Goal: Task Accomplishment & Management: Manage account settings

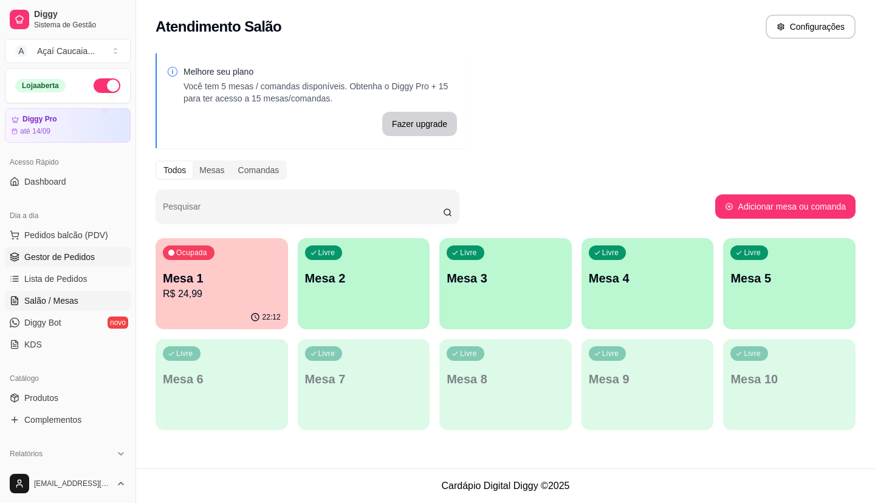
click at [95, 251] on link "Gestor de Pedidos" at bounding box center [68, 256] width 126 height 19
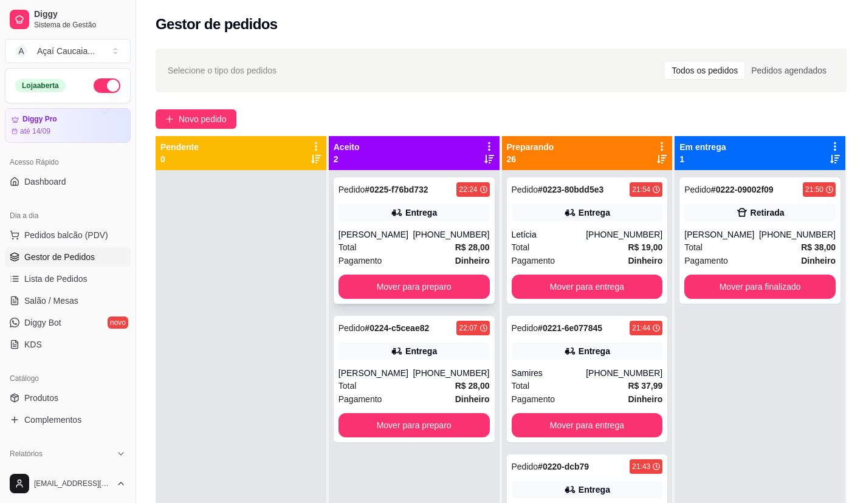
click at [342, 242] on span "Total" at bounding box center [348, 247] width 18 height 13
click at [403, 255] on div "Pagamento Dinheiro" at bounding box center [414, 260] width 151 height 13
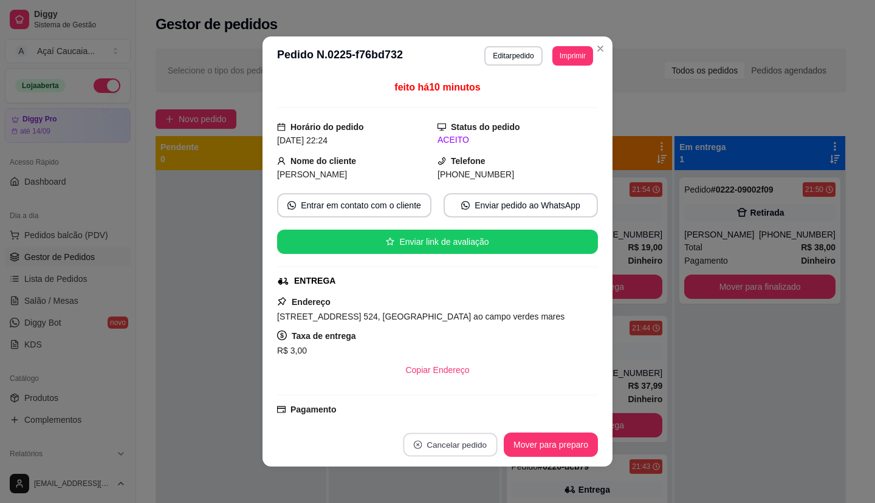
click at [421, 448] on button "Cancelar pedido" at bounding box center [450, 445] width 94 height 24
click at [462, 407] on button "Sim" at bounding box center [479, 414] width 49 height 24
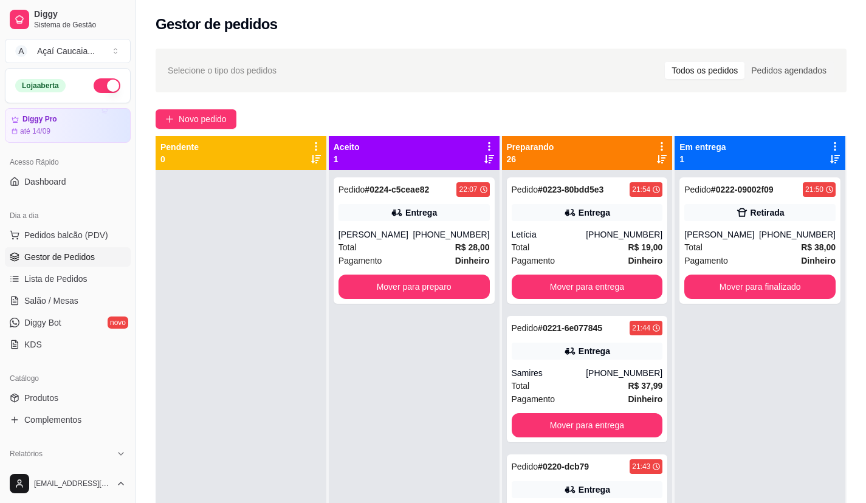
click at [212, 326] on div at bounding box center [241, 421] width 171 height 503
click at [278, 326] on div at bounding box center [241, 421] width 171 height 503
click at [416, 283] on button "Mover para preparo" at bounding box center [413, 287] width 147 height 24
click at [429, 369] on div "Pedido # 0224-c5ceae82 22:07 Entrega Fabiana [PHONE_NUMBER] Total R$ 28,00 Paga…" at bounding box center [414, 421] width 171 height 503
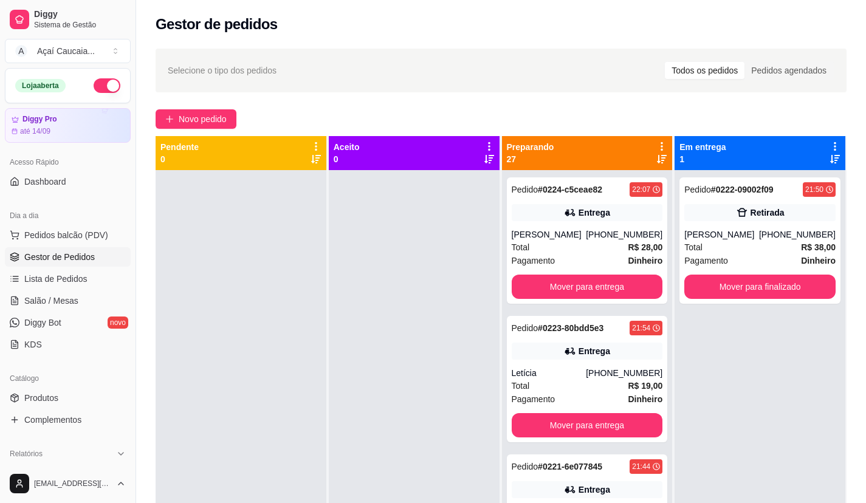
click at [362, 112] on div "Novo pedido" at bounding box center [501, 118] width 691 height 19
click at [58, 398] on link "Produtos" at bounding box center [68, 397] width 126 height 19
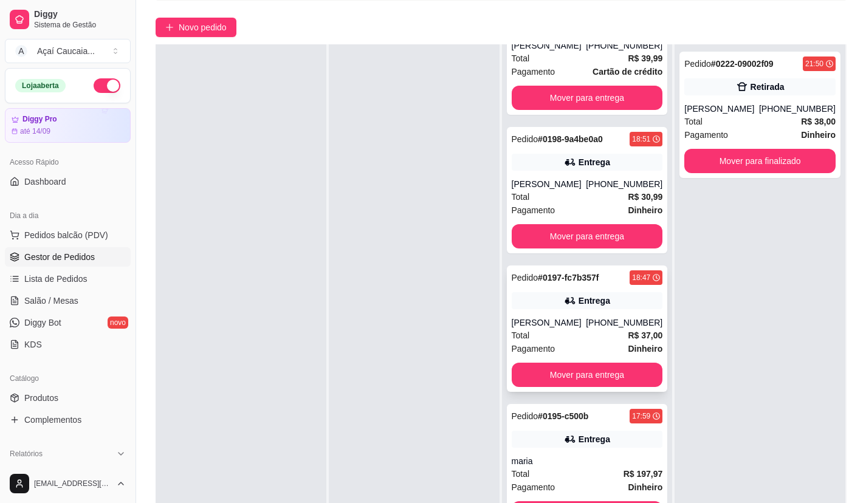
scroll to position [185, 0]
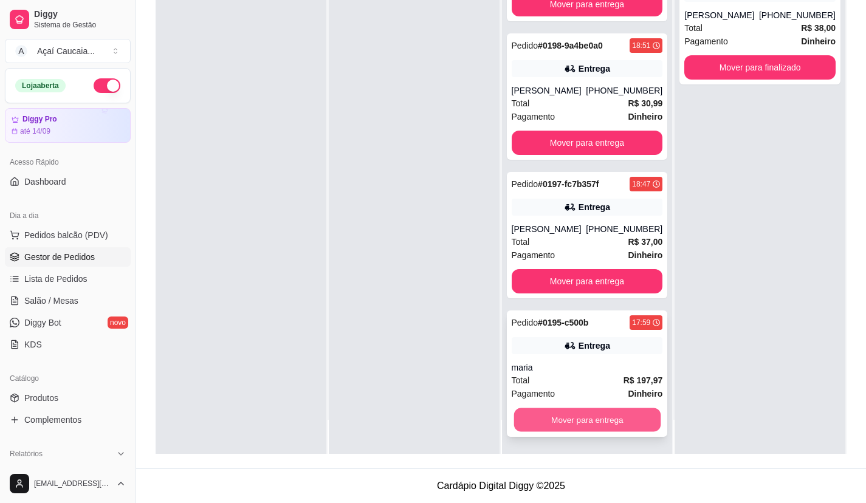
click at [599, 414] on button "Mover para entrega" at bounding box center [587, 421] width 147 height 24
click at [52, 395] on span "Produtos" at bounding box center [41, 398] width 34 height 12
click at [542, 410] on button "Mover para entrega" at bounding box center [587, 421] width 147 height 24
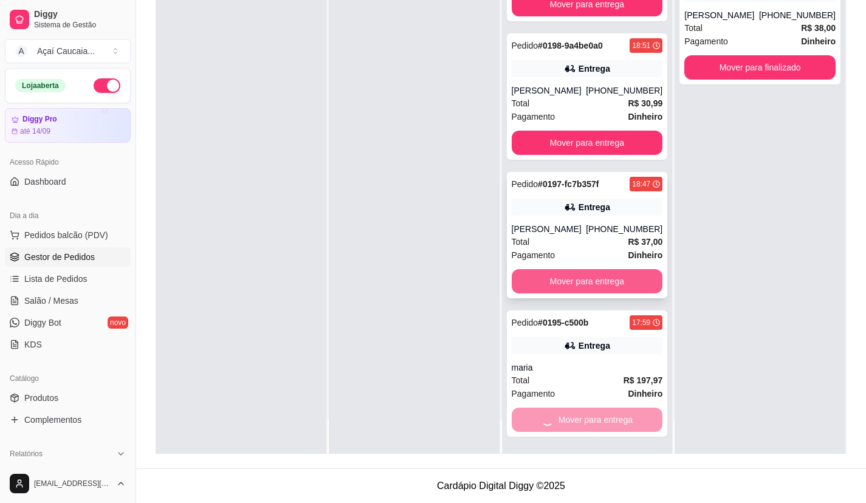
click at [563, 292] on button "Mover para entrega" at bounding box center [587, 281] width 151 height 24
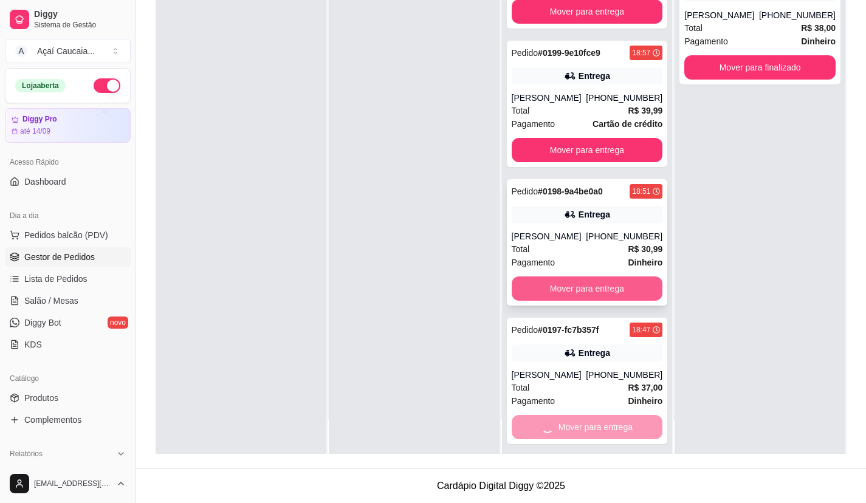
click at [554, 301] on button "Mover para entrega" at bounding box center [587, 289] width 151 height 24
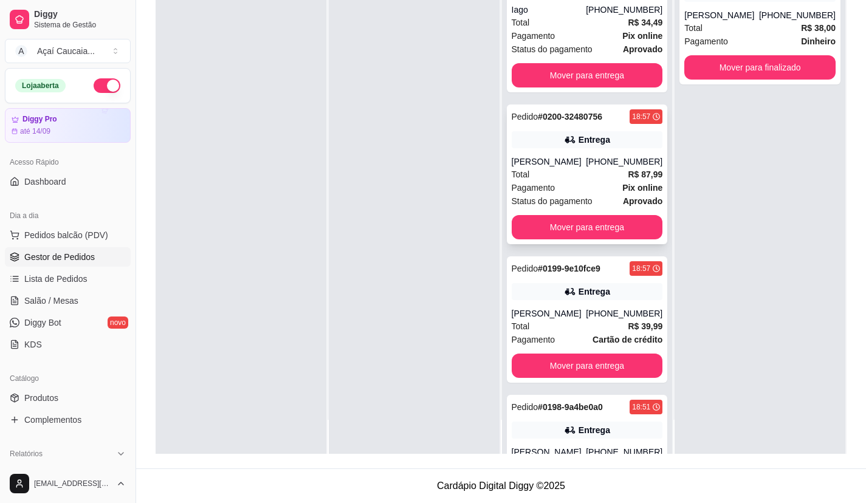
scroll to position [3118, 0]
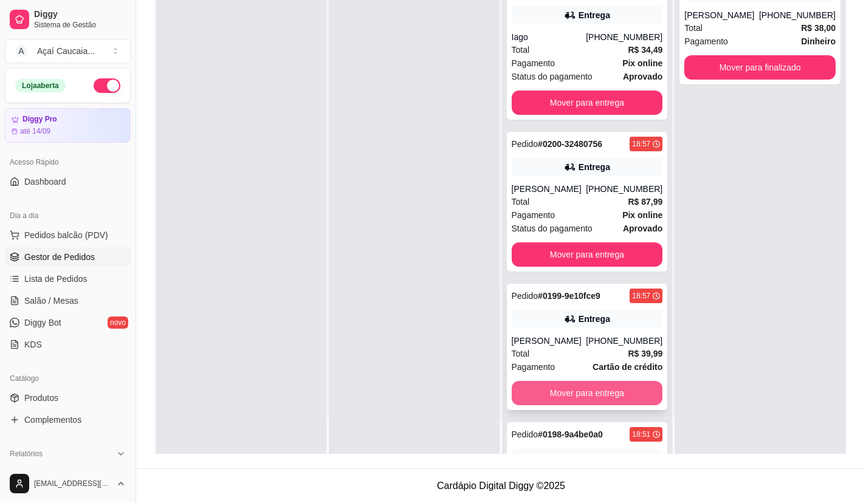
click at [576, 406] on button "Mover para entrega" at bounding box center [587, 393] width 151 height 24
click at [41, 399] on span "Produtos" at bounding box center [41, 398] width 34 height 12
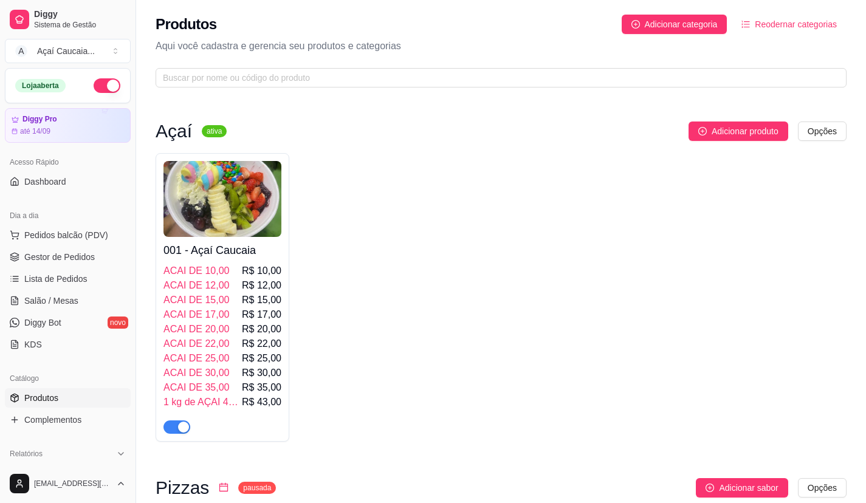
click at [41, 399] on span "Produtos" at bounding box center [41, 398] width 34 height 12
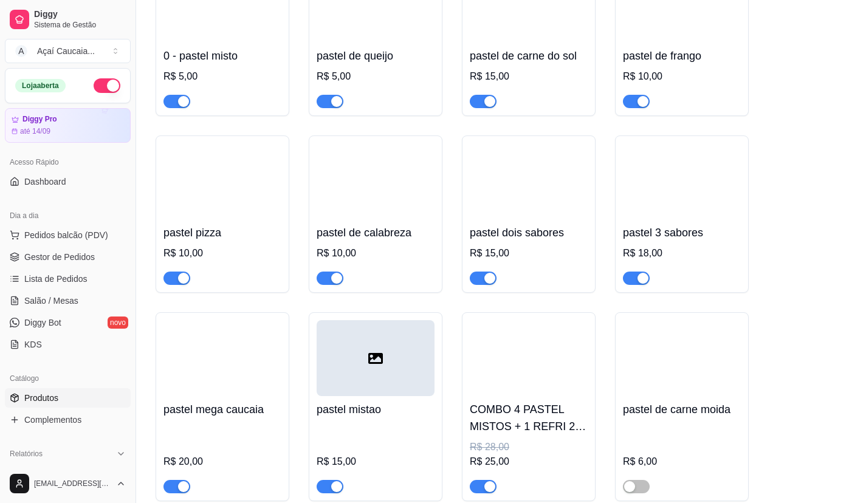
scroll to position [4317, 0]
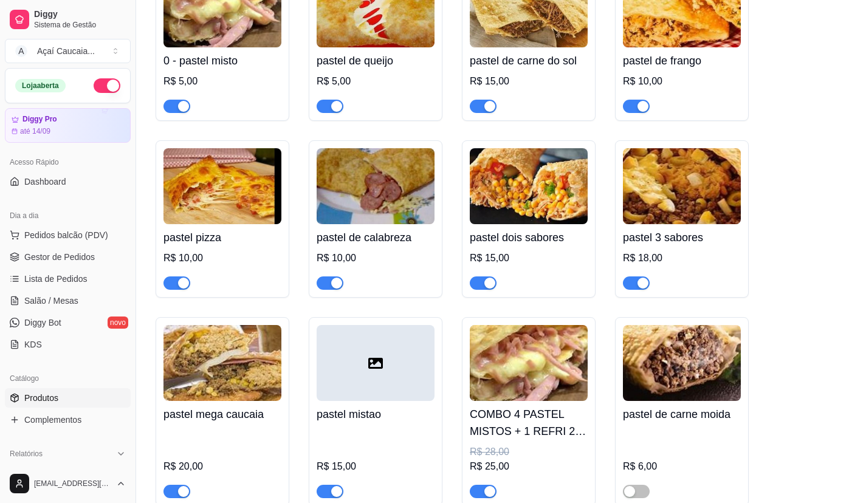
click at [175, 290] on span "button" at bounding box center [177, 283] width 27 height 13
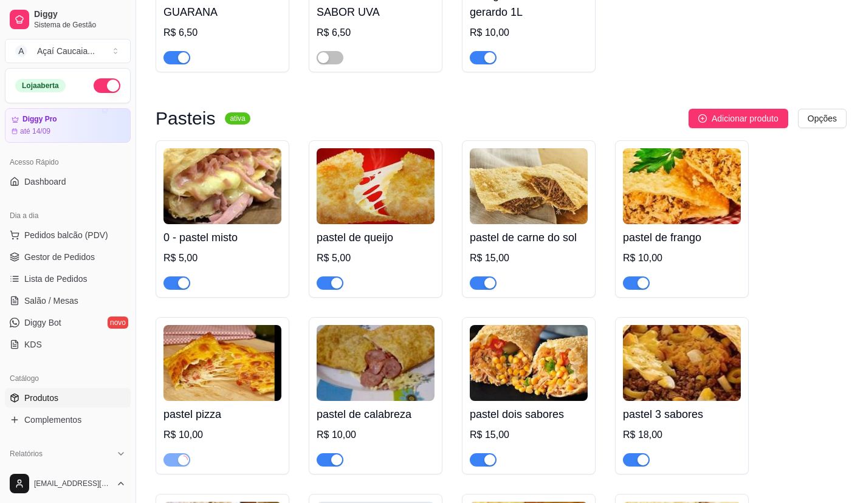
scroll to position [4134, 0]
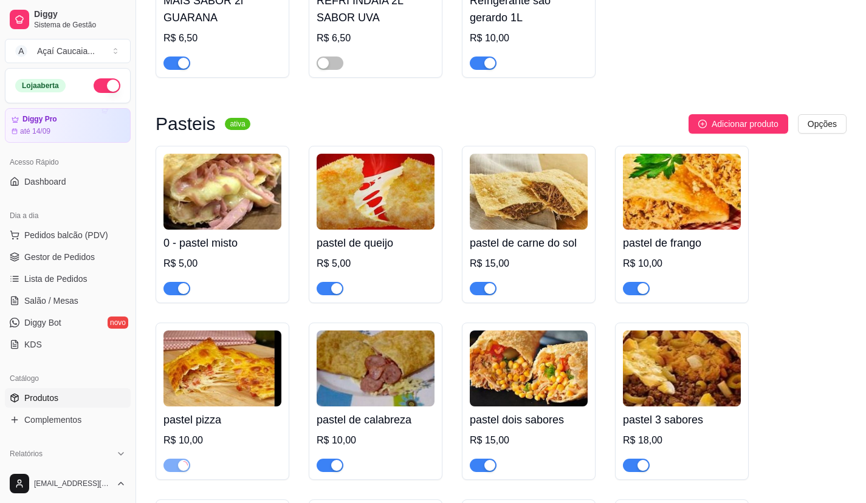
click at [182, 294] on div "button" at bounding box center [183, 288] width 11 height 11
click at [330, 295] on button "button" at bounding box center [330, 288] width 27 height 13
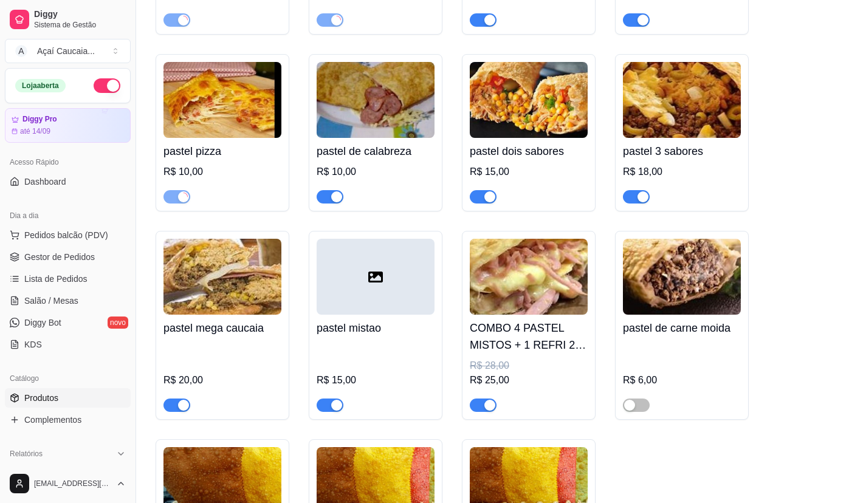
scroll to position [4438, 0]
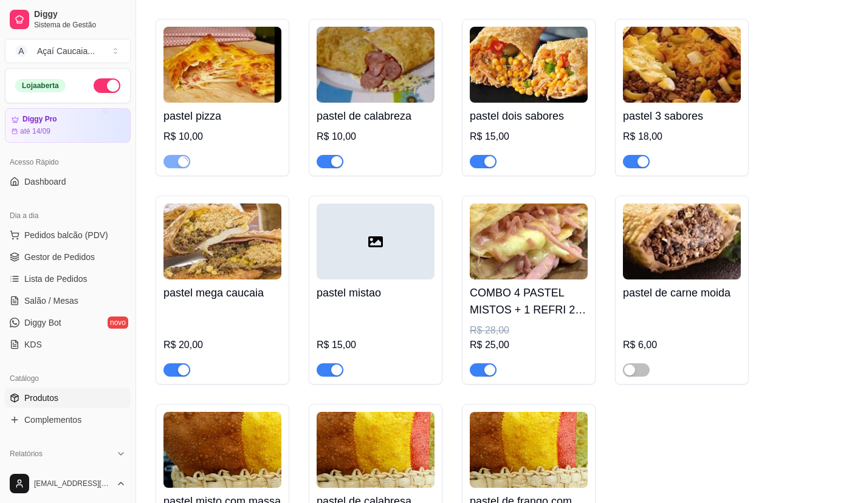
click at [483, 377] on span "button" at bounding box center [483, 370] width 27 height 13
click at [483, 377] on button "button" at bounding box center [483, 370] width 27 height 13
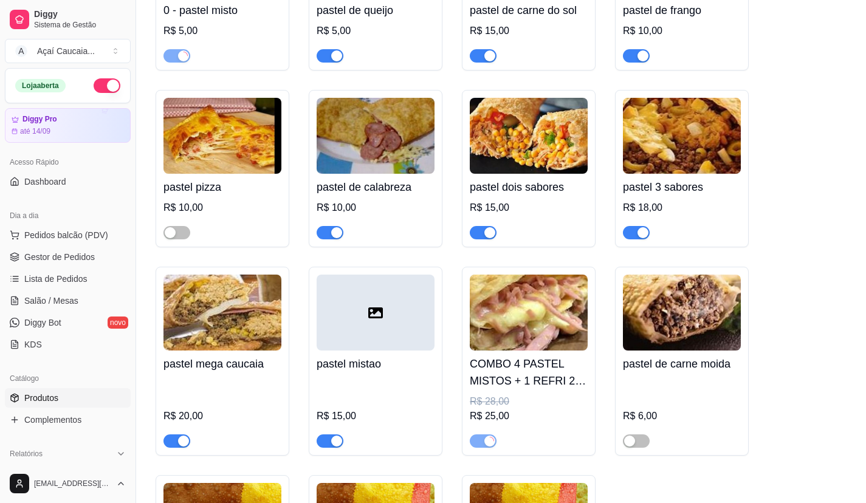
scroll to position [4256, 0]
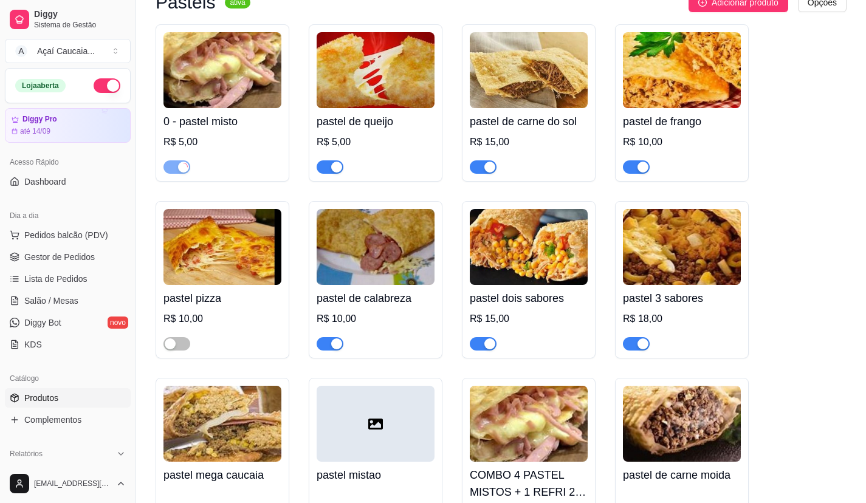
click at [328, 173] on span "button" at bounding box center [330, 167] width 27 height 13
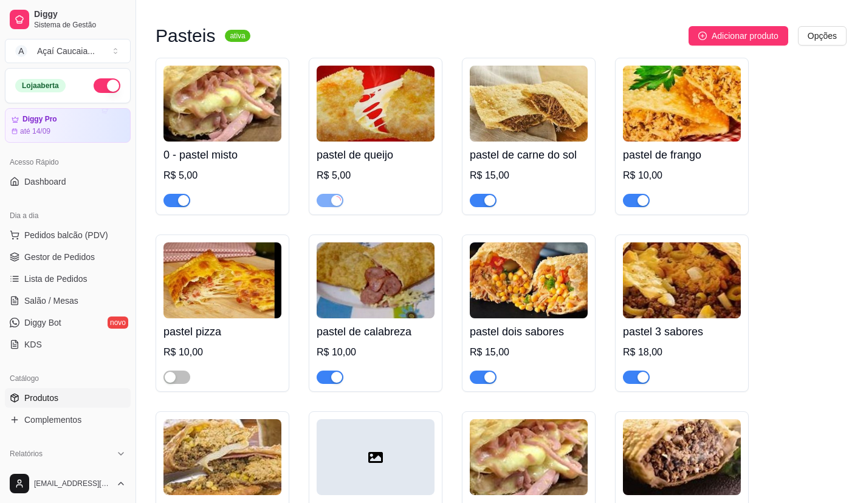
scroll to position [4222, 0]
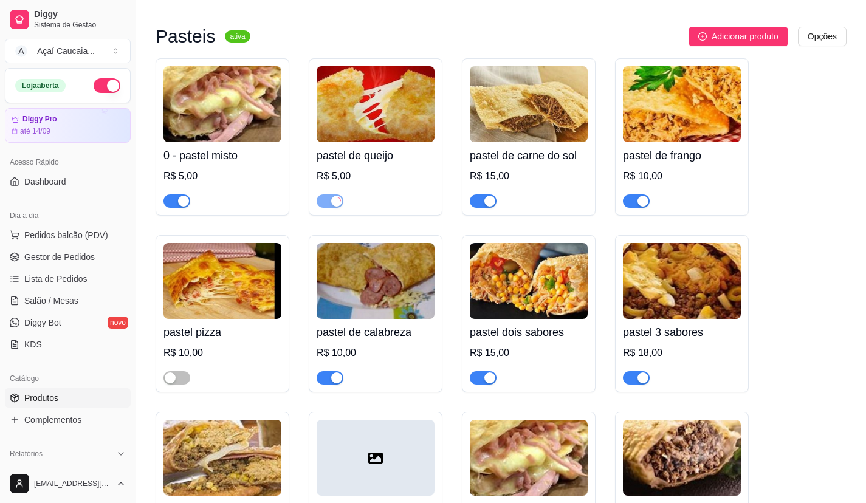
click at [174, 205] on span "button" at bounding box center [177, 201] width 27 height 13
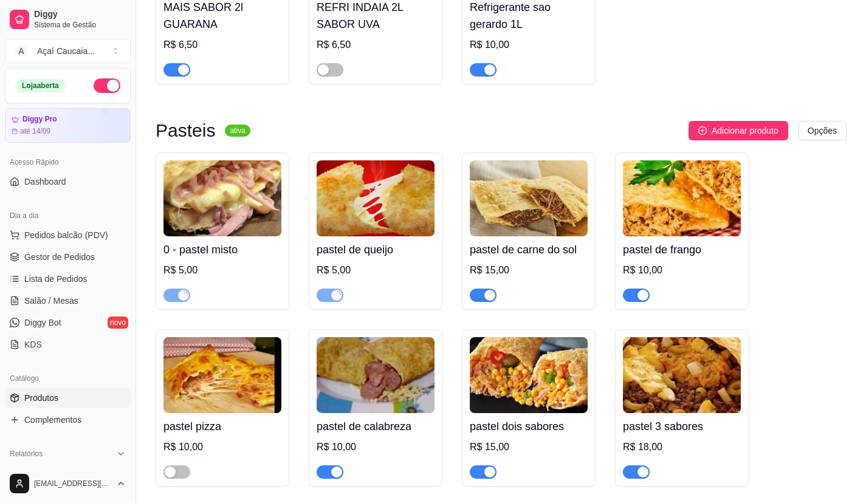
scroll to position [3979, 0]
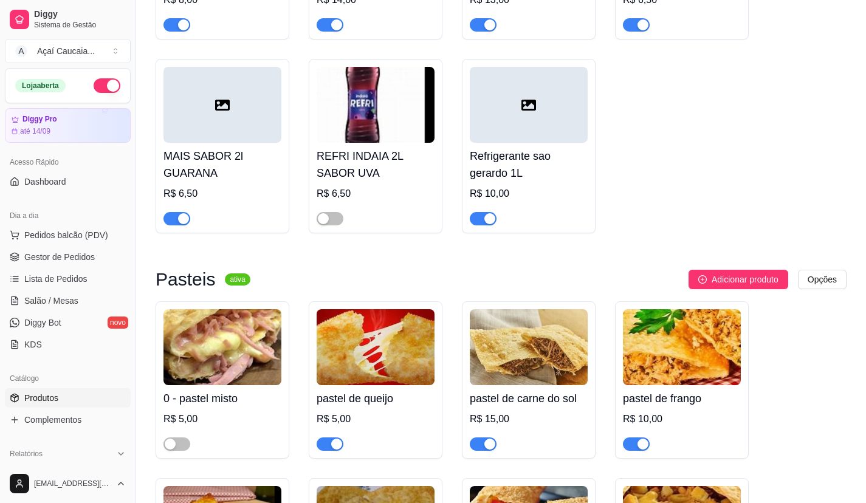
click at [331, 451] on button "button" at bounding box center [330, 444] width 27 height 13
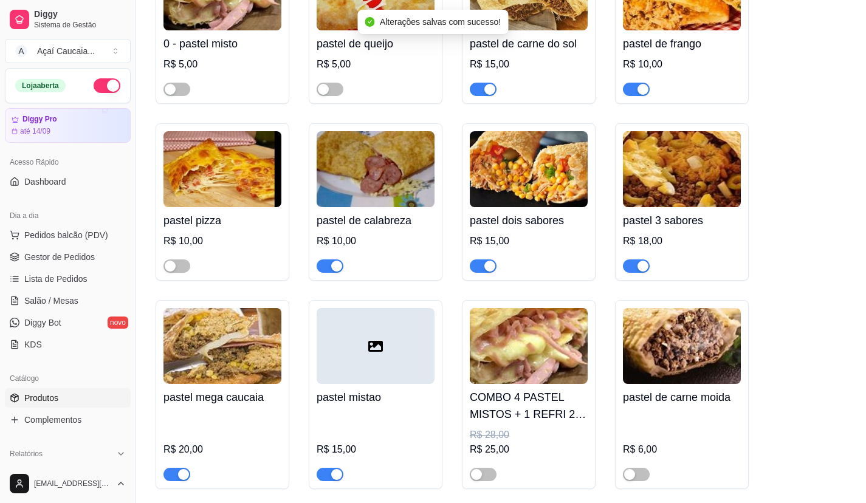
scroll to position [4100, 0]
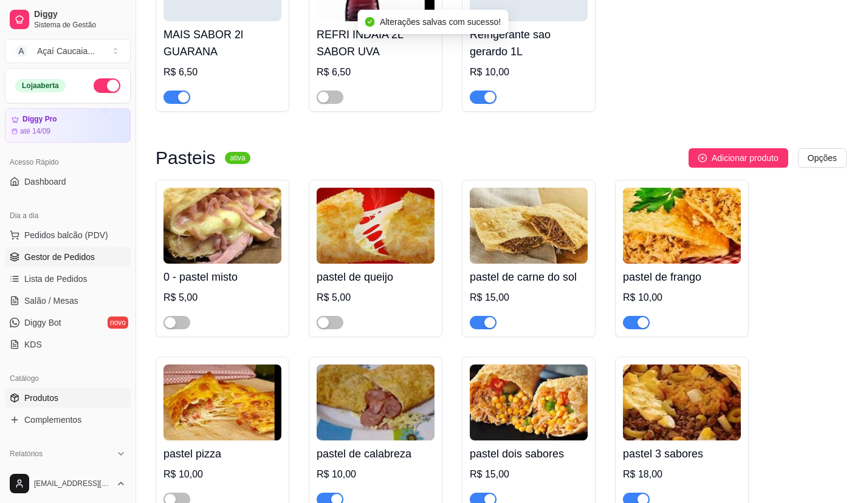
click at [70, 255] on span "Gestor de Pedidos" at bounding box center [59, 257] width 71 height 12
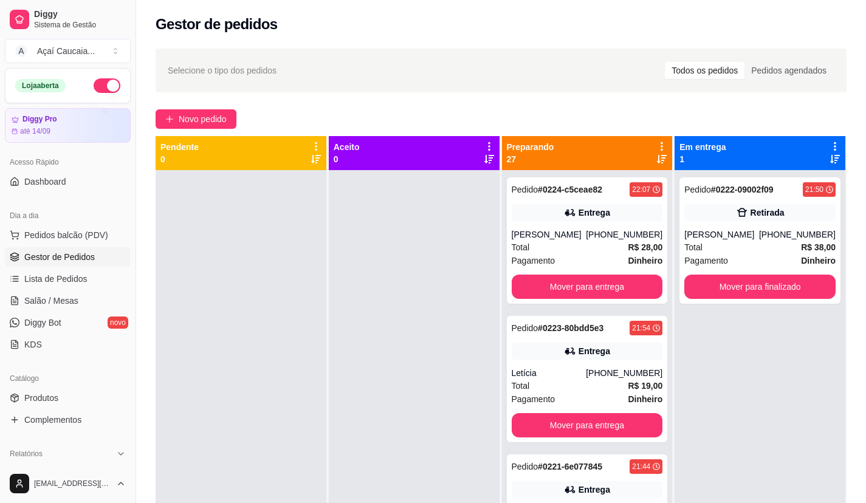
click at [404, 255] on div at bounding box center [414, 421] width 171 height 503
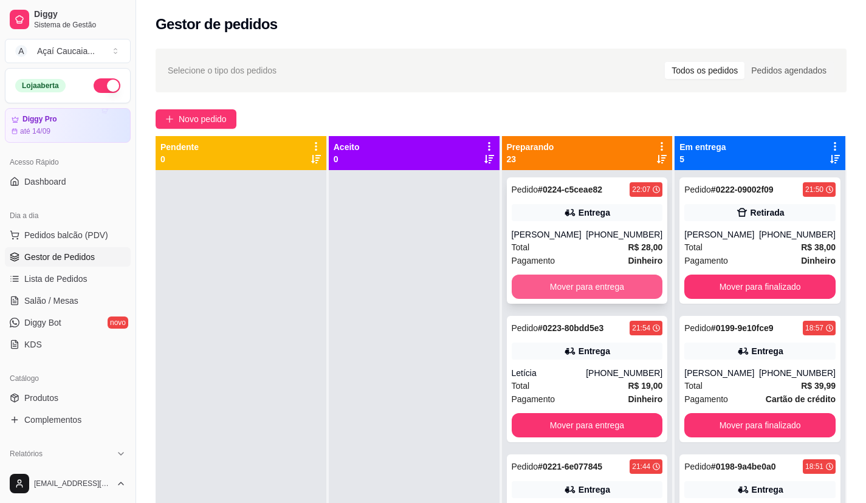
click at [607, 287] on button "Mover para entrega" at bounding box center [587, 287] width 151 height 24
click at [608, 286] on button "Mover para entrega" at bounding box center [587, 287] width 147 height 24
click at [608, 286] on button "Mover para entrega" at bounding box center [587, 287] width 151 height 24
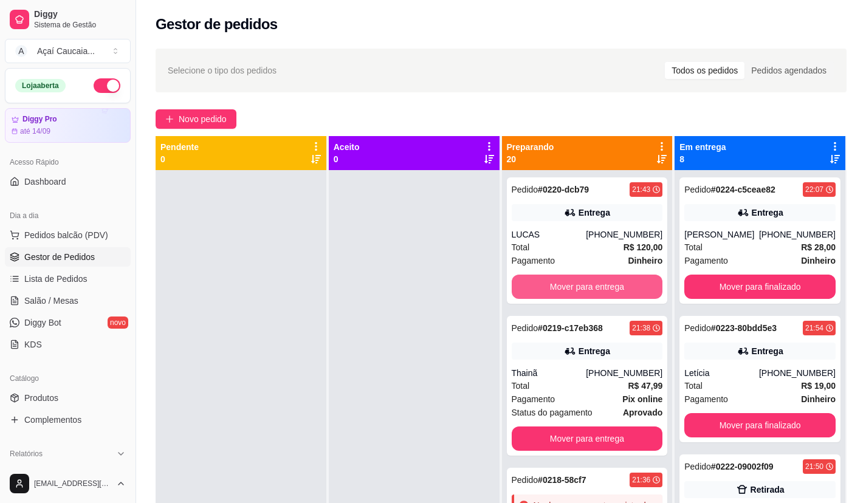
click at [608, 286] on button "Mover para entrega" at bounding box center [587, 287] width 151 height 24
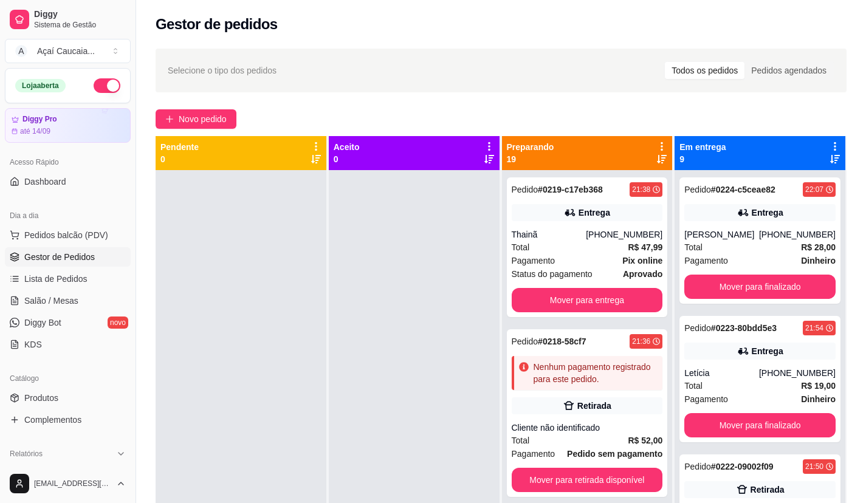
click at [608, 286] on div "Pedido # 0219-c17eb368 21:38 Entrega Thainã [PHONE_NUMBER] Total R$ 47,99 Pagam…" at bounding box center [587, 248] width 161 height 140
click at [629, 304] on button "Mover para entrega" at bounding box center [587, 301] width 147 height 24
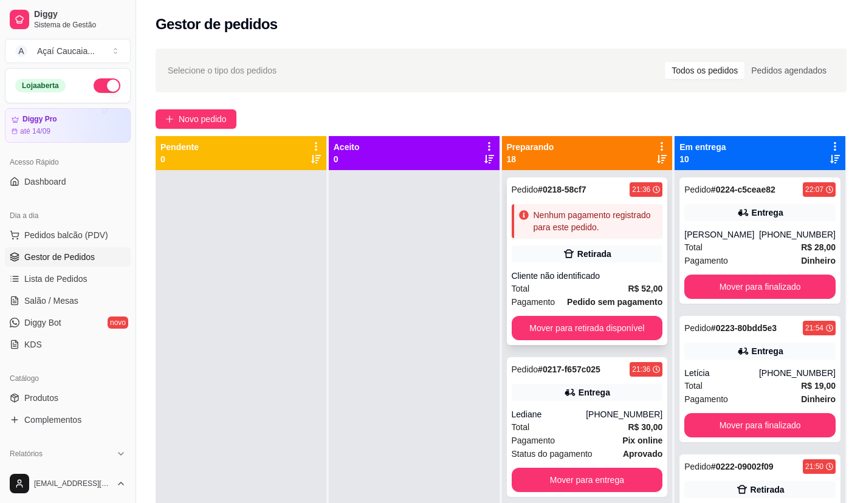
click at [626, 315] on div "Pedido # 0218-58cf7 21:36 Nenhum pagamento registrado para este pedido. Retirad…" at bounding box center [587, 262] width 161 height 168
click at [624, 326] on button "Mover para retirada disponível" at bounding box center [587, 328] width 151 height 24
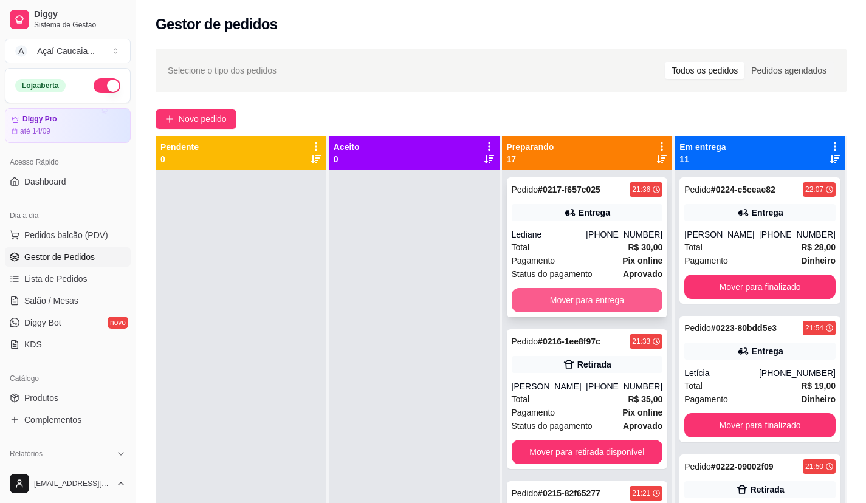
click at [624, 306] on button "Mover para entrega" at bounding box center [587, 300] width 151 height 24
click at [624, 306] on button "Mover para retirada disponível" at bounding box center [587, 300] width 151 height 24
click at [624, 303] on button "Mover para entrega" at bounding box center [587, 300] width 151 height 24
click at [624, 303] on button "Mover para entrega" at bounding box center [587, 301] width 147 height 24
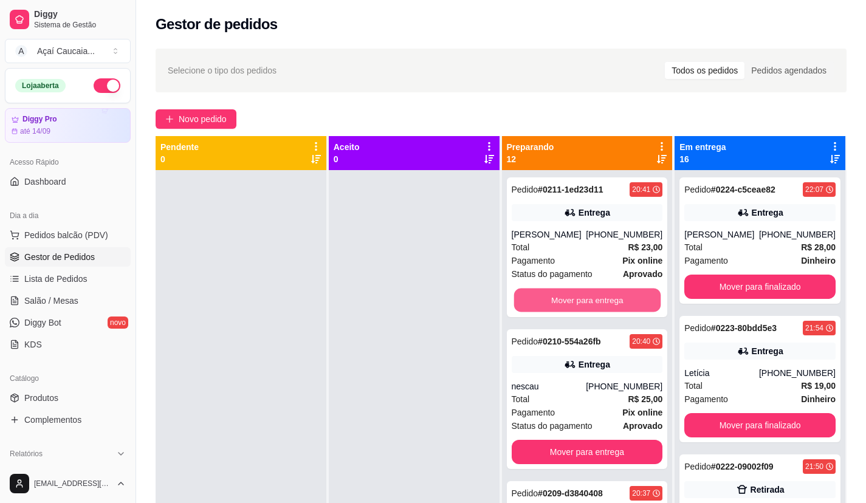
click at [624, 303] on button "Mover para entrega" at bounding box center [587, 301] width 147 height 24
click at [624, 303] on button "Mover para entrega" at bounding box center [587, 300] width 151 height 24
click at [624, 303] on button "Mover para entrega" at bounding box center [587, 301] width 147 height 24
click at [624, 308] on button "Mover para entrega" at bounding box center [587, 300] width 151 height 24
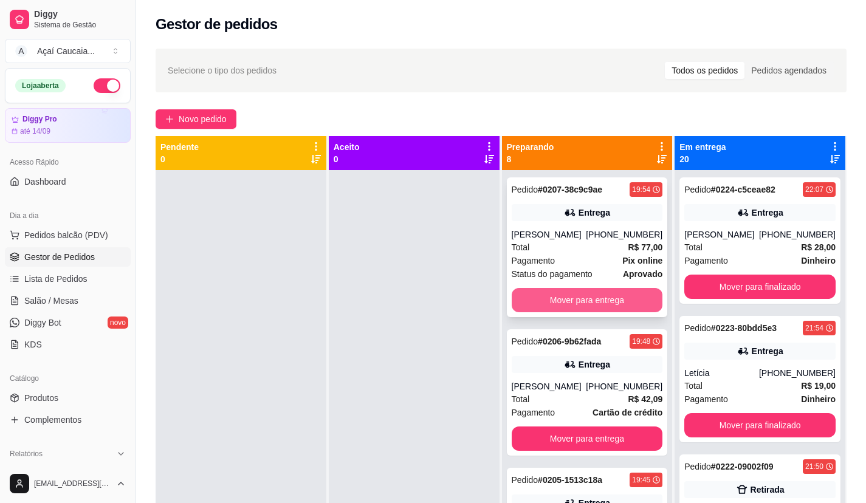
click at [624, 304] on button "Mover para entrega" at bounding box center [587, 300] width 151 height 24
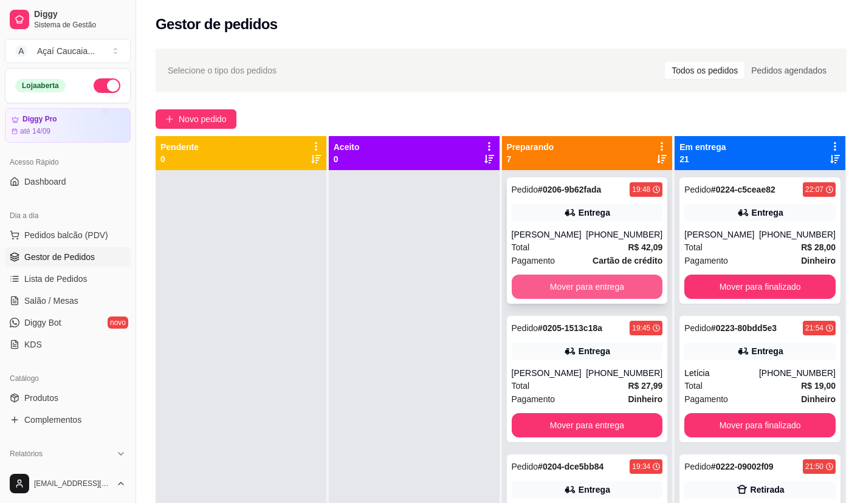
click at [571, 282] on button "Mover para entrega" at bounding box center [587, 287] width 151 height 24
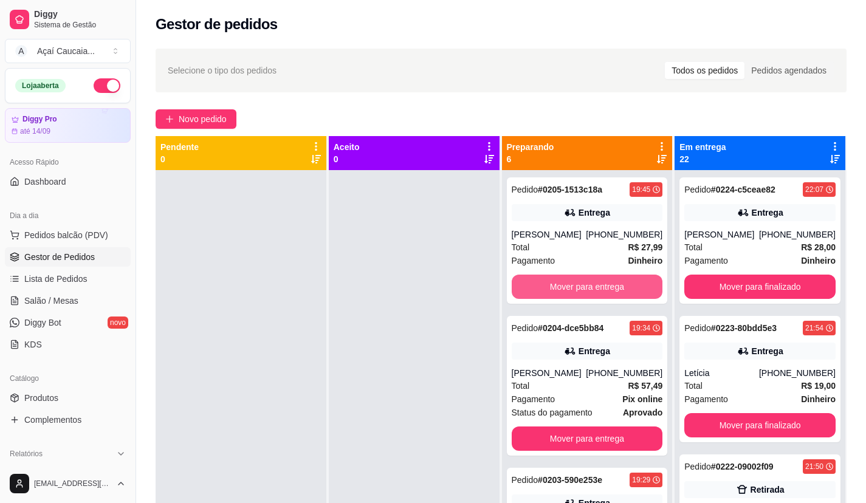
click at [571, 283] on button "Mover para entrega" at bounding box center [587, 287] width 151 height 24
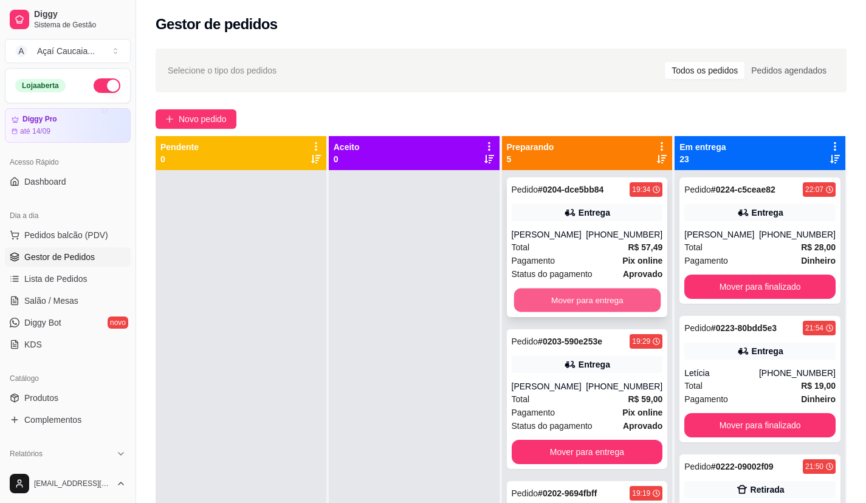
click at [575, 291] on button "Mover para entrega" at bounding box center [587, 301] width 147 height 24
click at [578, 296] on button "Mover para entrega" at bounding box center [587, 300] width 151 height 24
click at [578, 296] on button "Mover para entrega" at bounding box center [587, 301] width 147 height 24
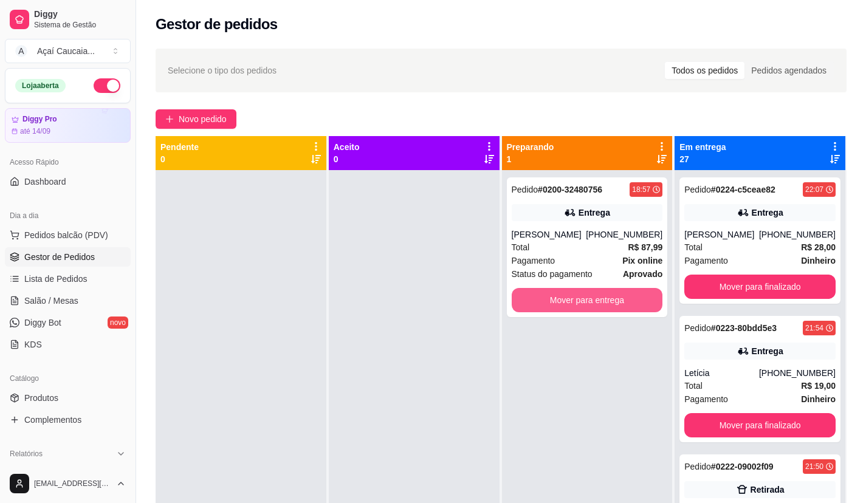
click at [578, 296] on button "Mover para entrega" at bounding box center [587, 300] width 151 height 24
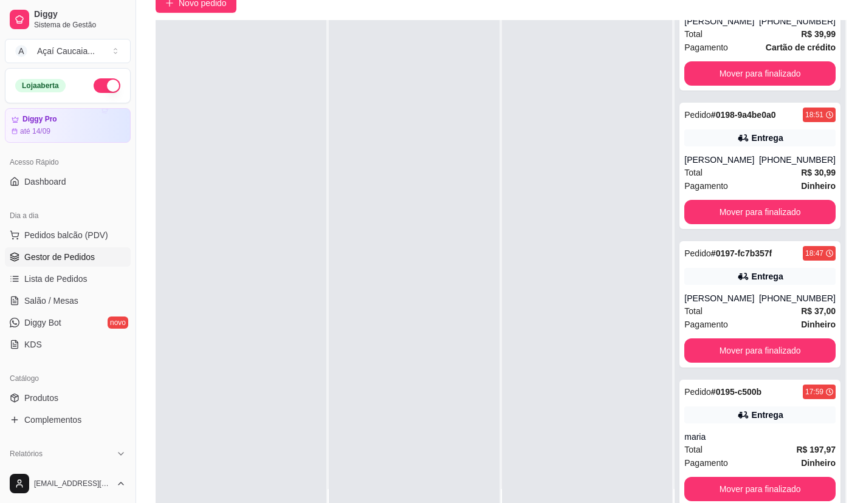
scroll to position [185, 0]
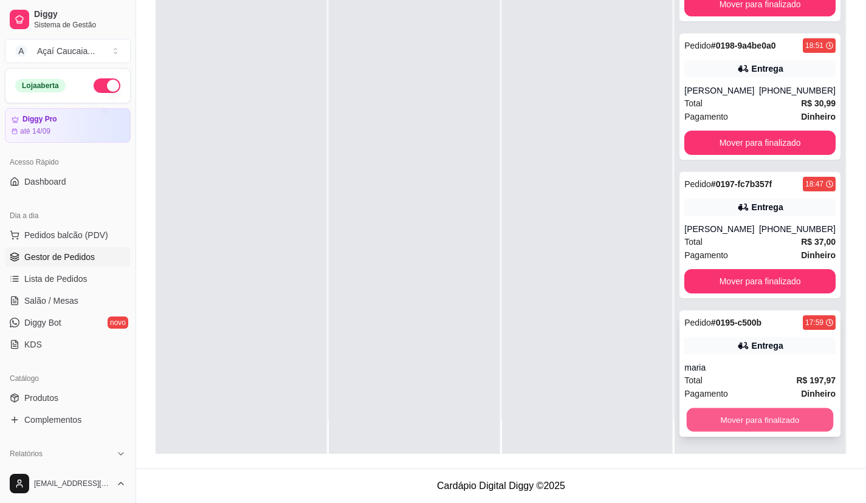
click at [747, 416] on button "Mover para finalizado" at bounding box center [760, 421] width 147 height 24
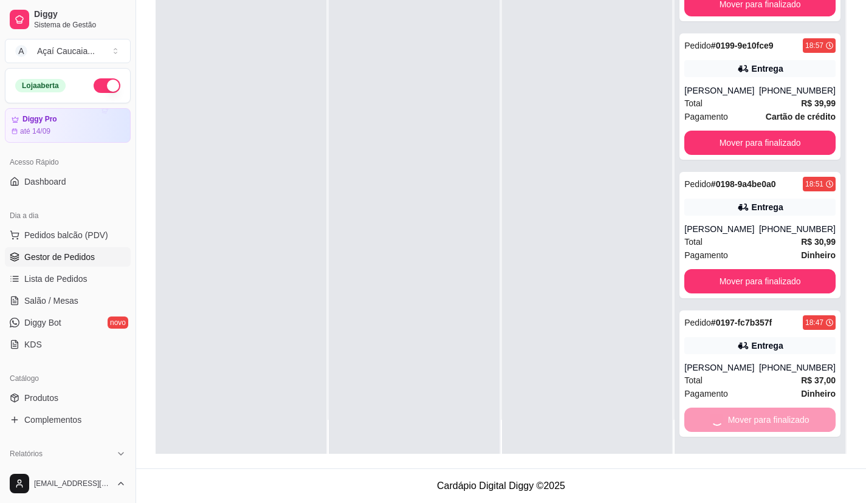
click at [747, 416] on div "Mover para finalizado" at bounding box center [760, 420] width 151 height 24
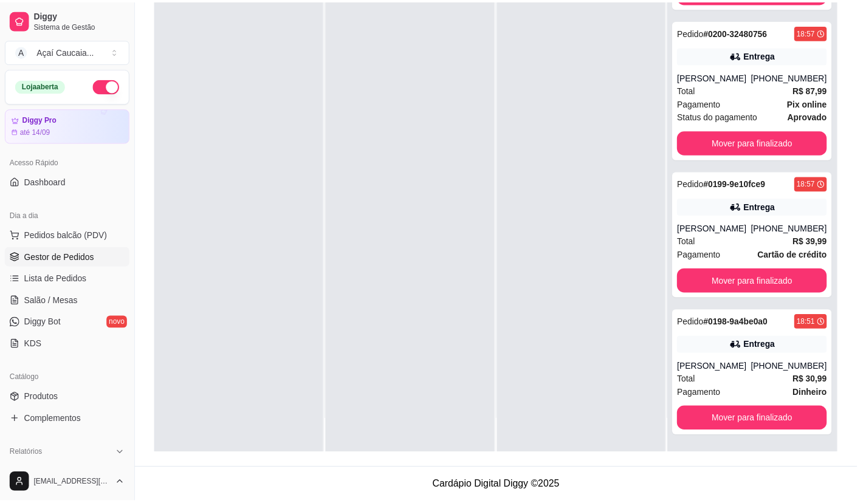
scroll to position [3405, 0]
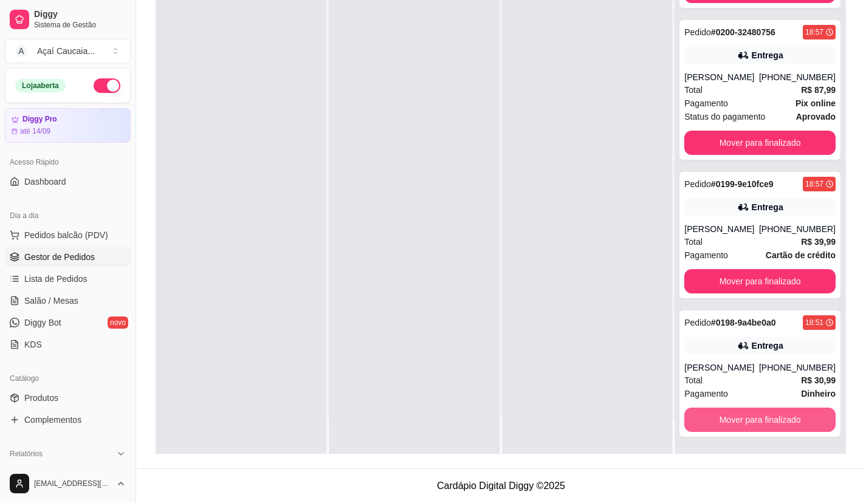
click at [747, 416] on button "Mover para finalizado" at bounding box center [760, 420] width 151 height 24
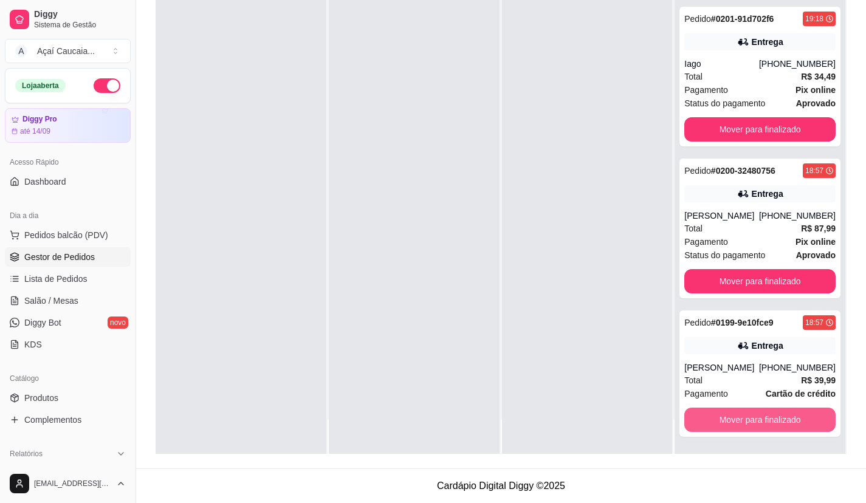
scroll to position [3266, 0]
click at [747, 416] on button "Mover para finalizado" at bounding box center [760, 420] width 151 height 24
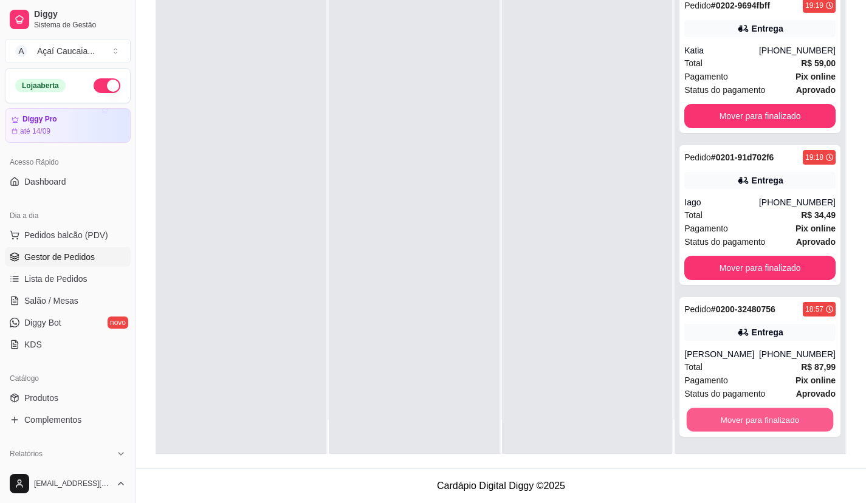
click at [747, 416] on button "Mover para finalizado" at bounding box center [760, 421] width 147 height 24
click at [747, 416] on div "Mover para finalizado" at bounding box center [760, 420] width 151 height 24
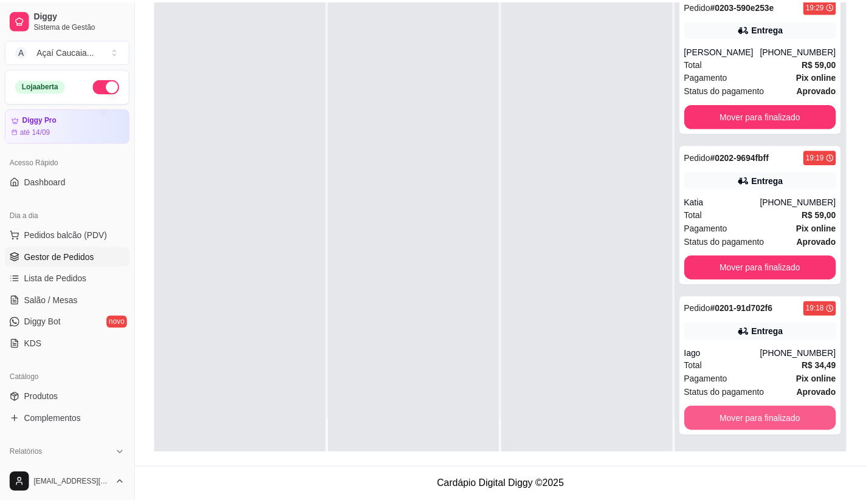
scroll to position [2975, 0]
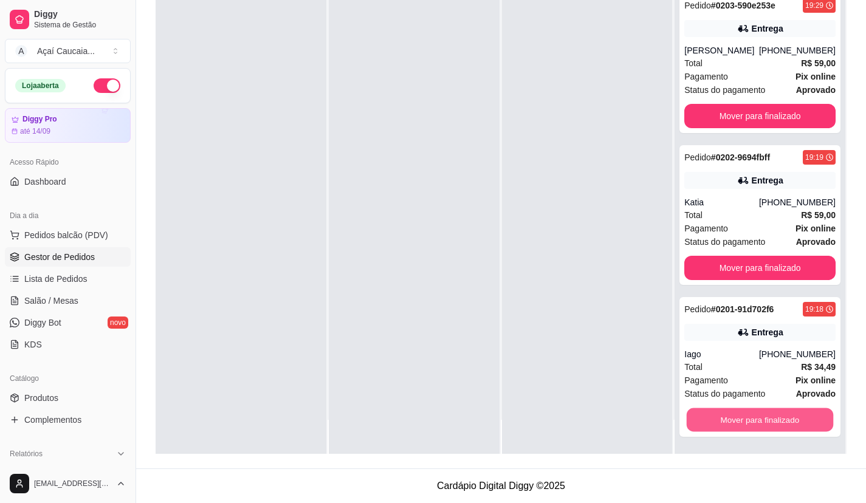
click at [747, 416] on button "Mover para finalizado" at bounding box center [760, 421] width 147 height 24
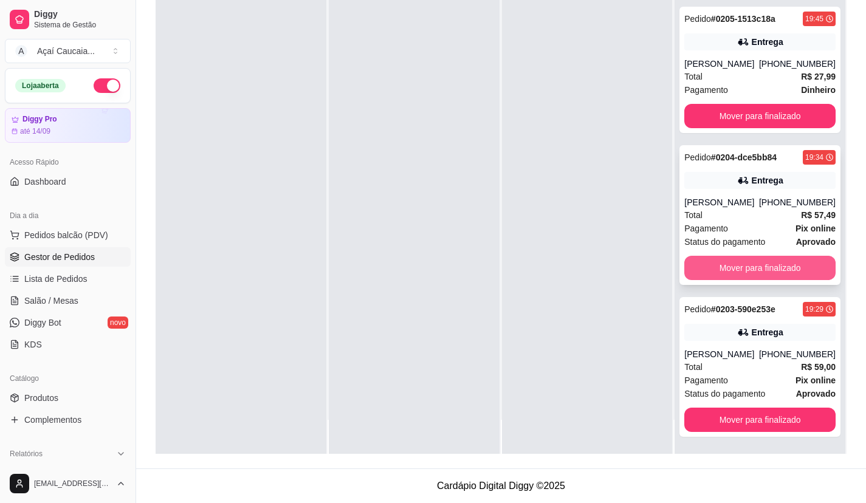
scroll to position [2671, 0]
click at [748, 266] on button "Mover para finalizado" at bounding box center [760, 268] width 151 height 24
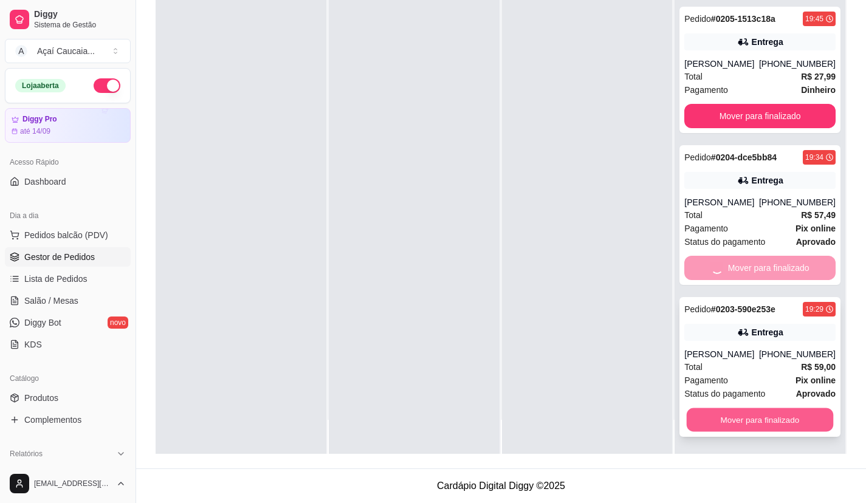
click at [774, 422] on button "Mover para finalizado" at bounding box center [760, 421] width 147 height 24
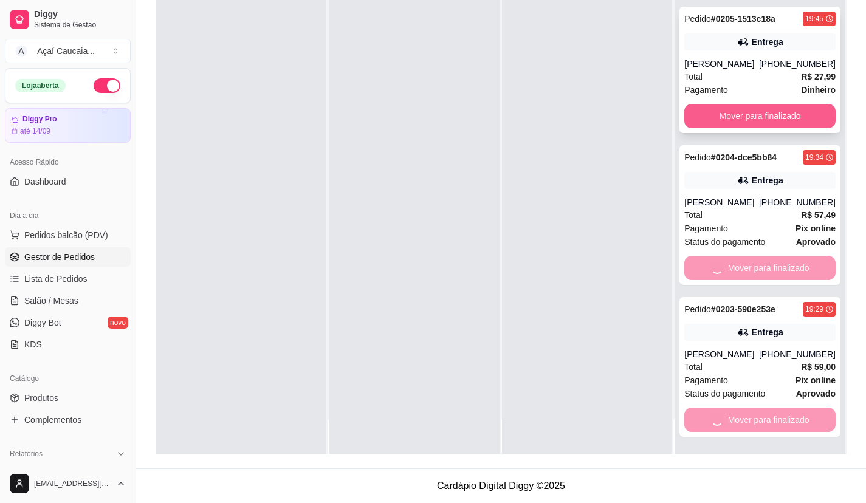
click at [763, 112] on button "Mover para finalizado" at bounding box center [760, 116] width 151 height 24
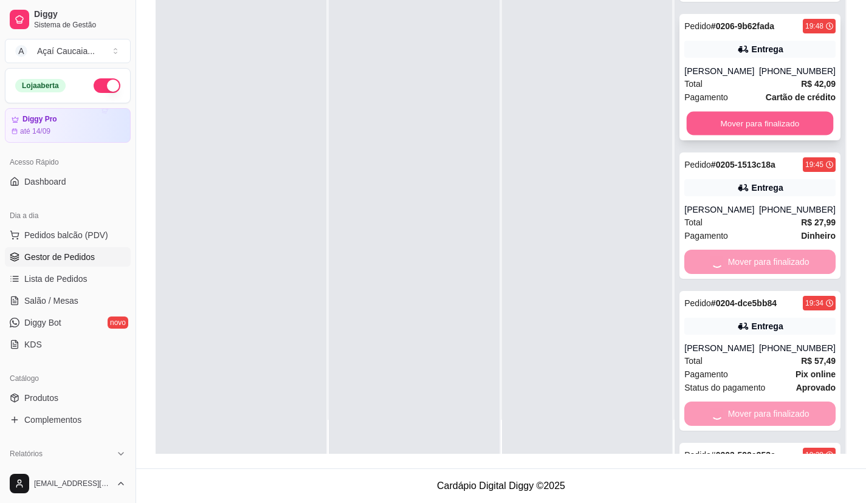
click at [780, 136] on button "Mover para finalizado" at bounding box center [760, 124] width 147 height 24
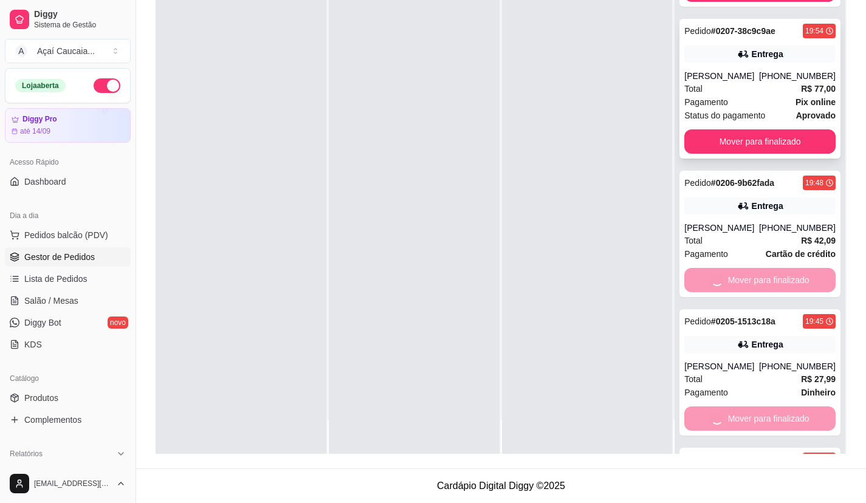
scroll to position [2307, 0]
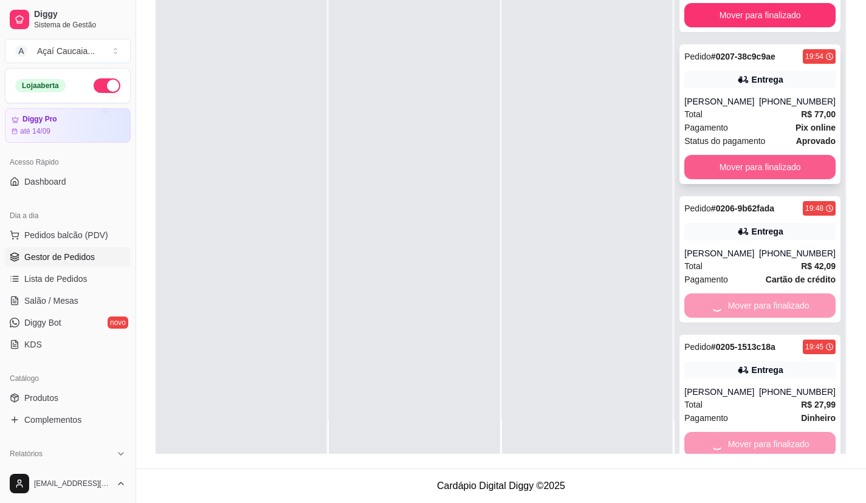
click at [744, 179] on button "Mover para finalizado" at bounding box center [760, 167] width 151 height 24
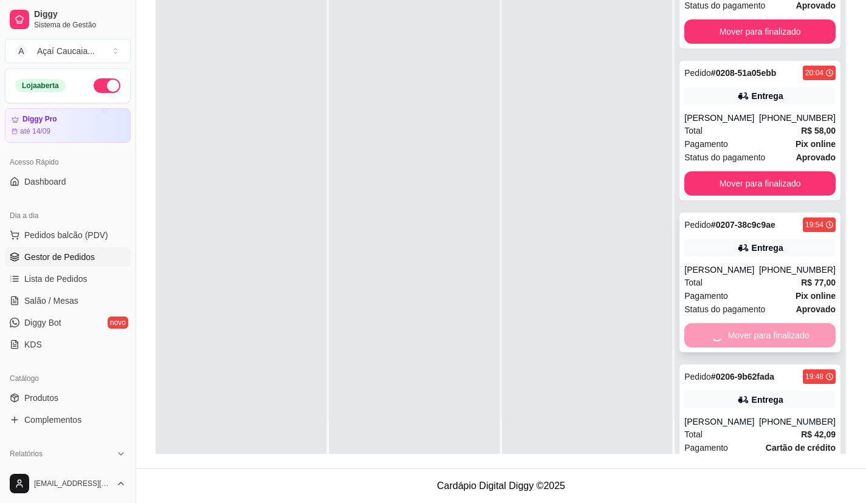
scroll to position [2124, 0]
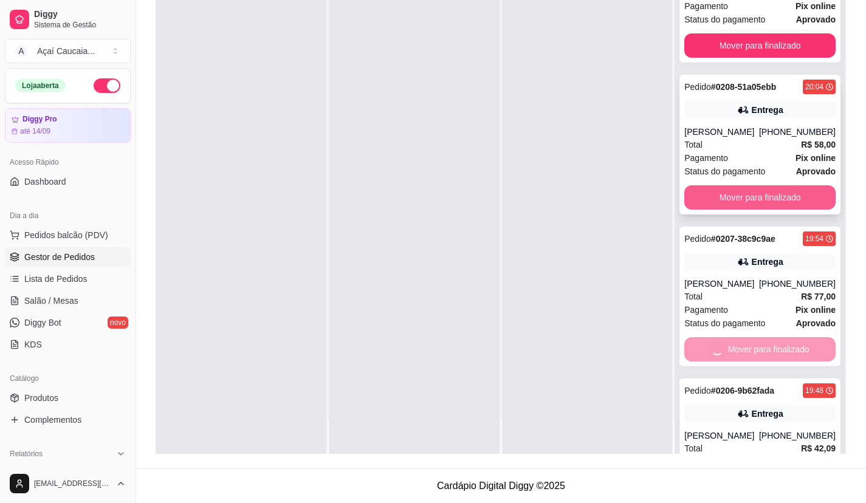
click at [745, 210] on button "Mover para finalizado" at bounding box center [760, 197] width 151 height 24
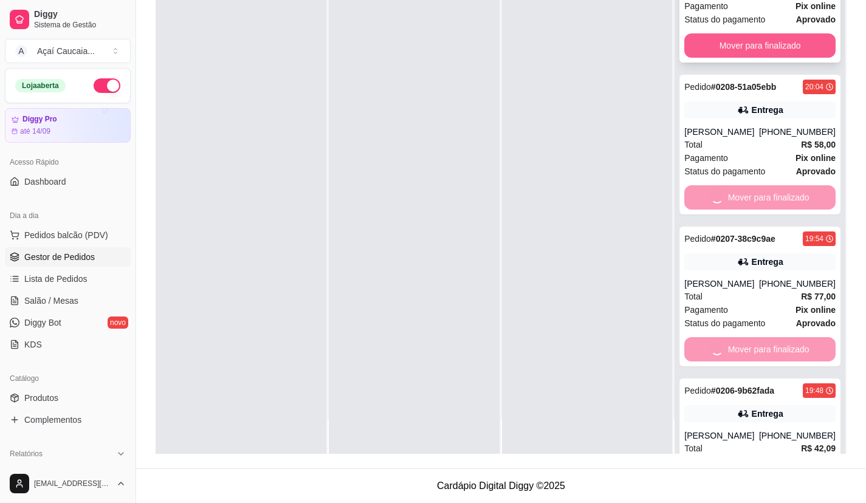
click at [744, 58] on button "Mover para finalizado" at bounding box center [760, 45] width 151 height 24
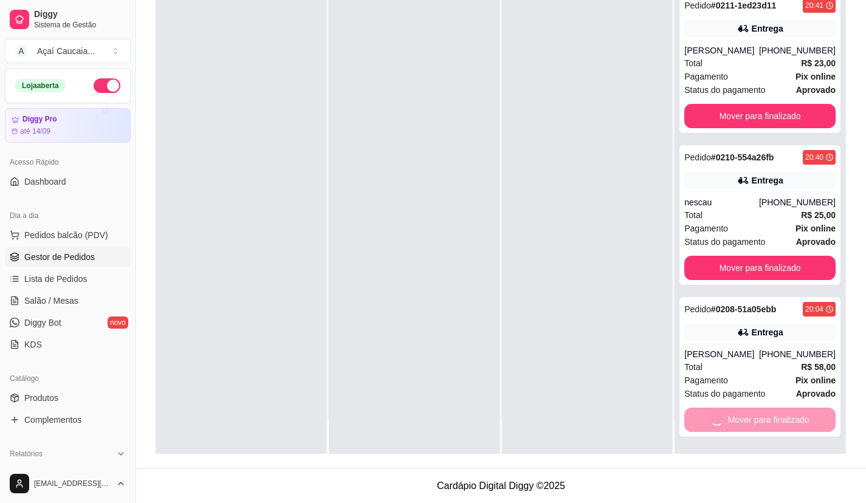
scroll to position [1610, 0]
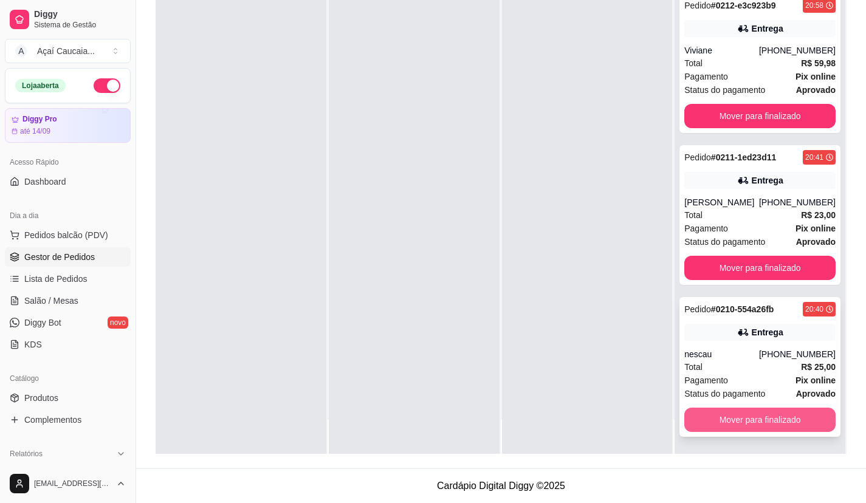
click at [774, 422] on button "Mover para finalizado" at bounding box center [760, 420] width 151 height 24
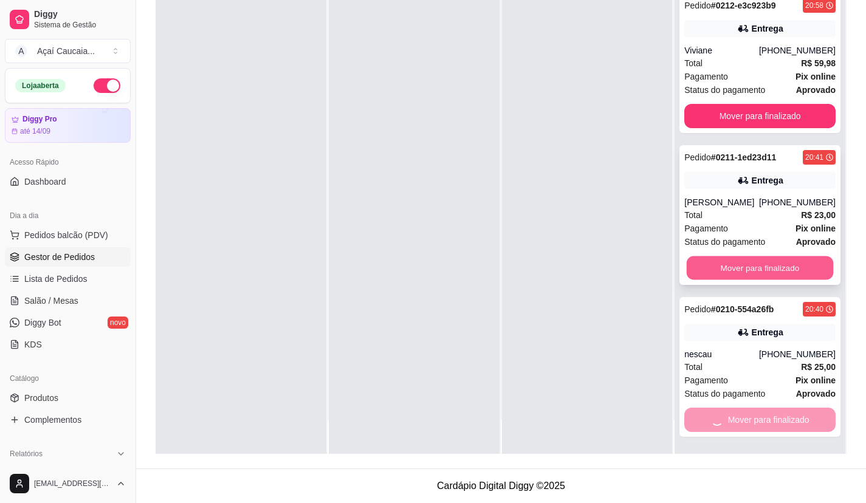
click at [779, 261] on button "Mover para finalizado" at bounding box center [760, 269] width 147 height 24
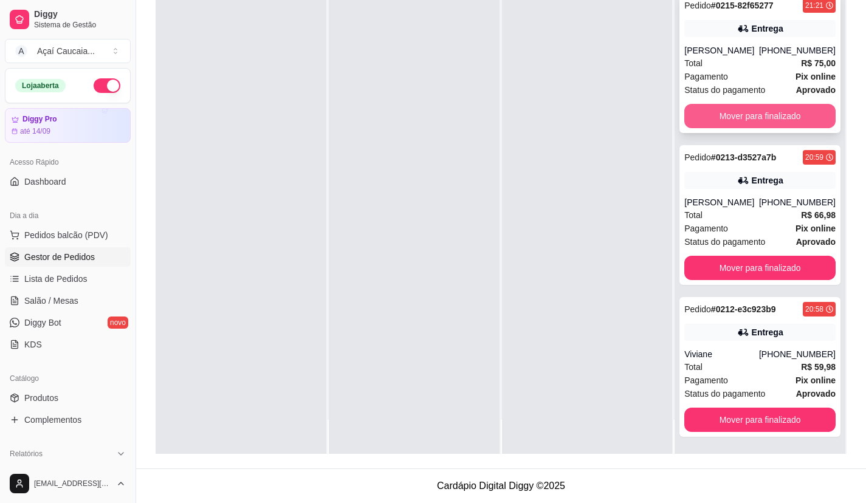
scroll to position [1306, 0]
click at [772, 117] on button "Mover para finalizado" at bounding box center [760, 117] width 147 height 24
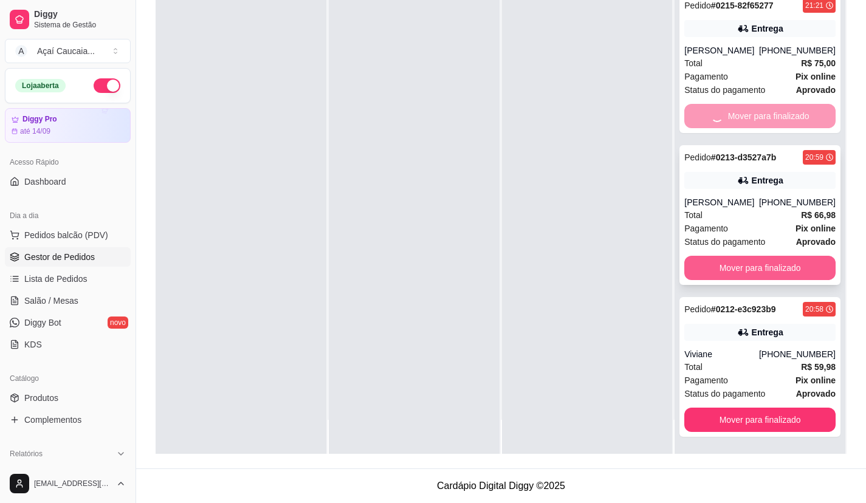
click at [786, 271] on button "Mover para finalizado" at bounding box center [760, 268] width 151 height 24
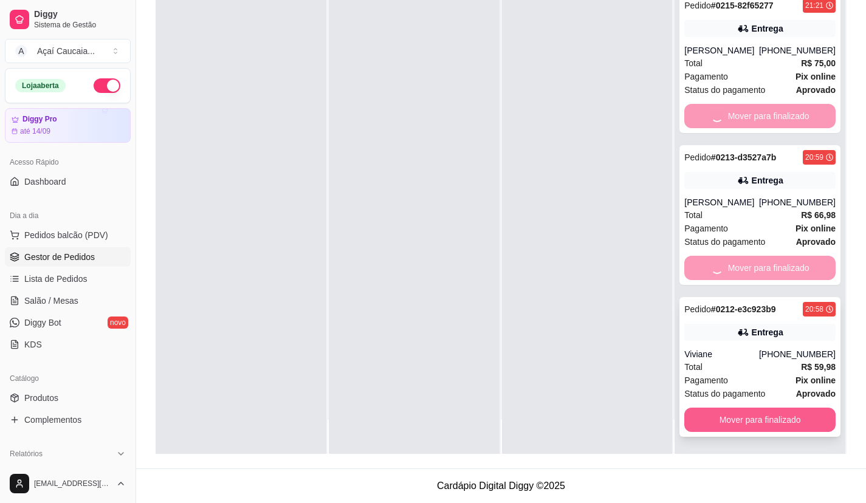
click at [772, 419] on button "Mover para finalizado" at bounding box center [760, 420] width 151 height 24
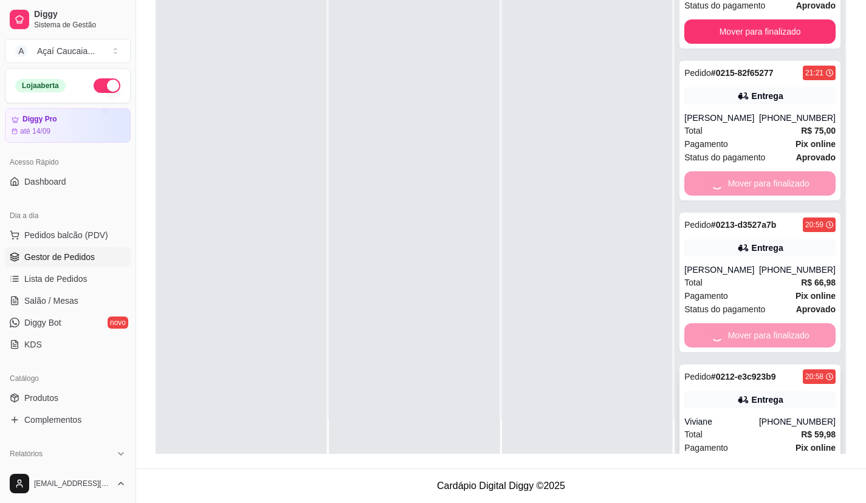
scroll to position [1063, 0]
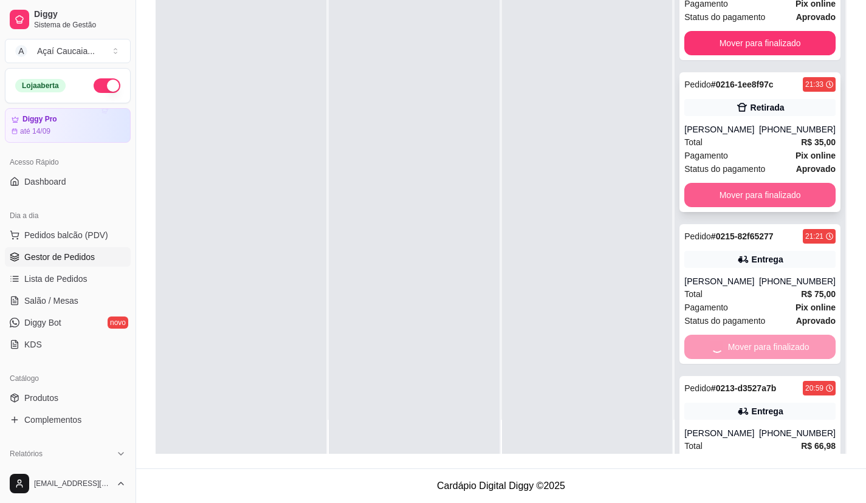
click at [764, 207] on button "Mover para finalizado" at bounding box center [760, 195] width 151 height 24
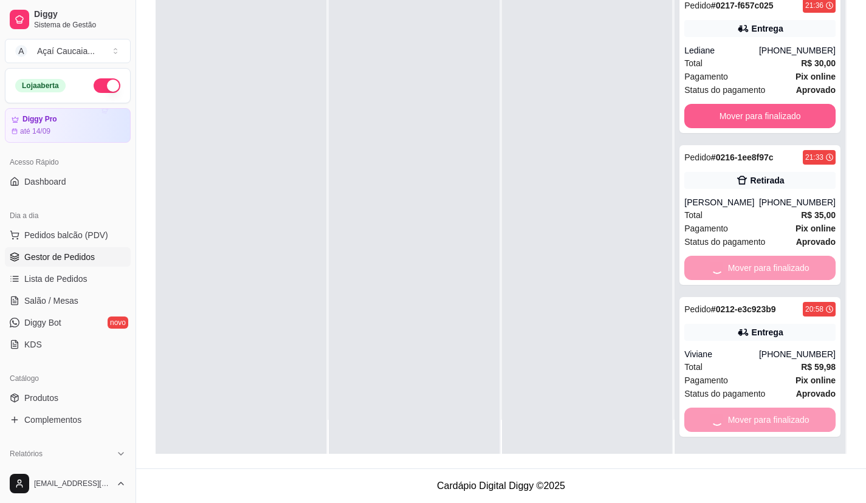
scroll to position [686, 0]
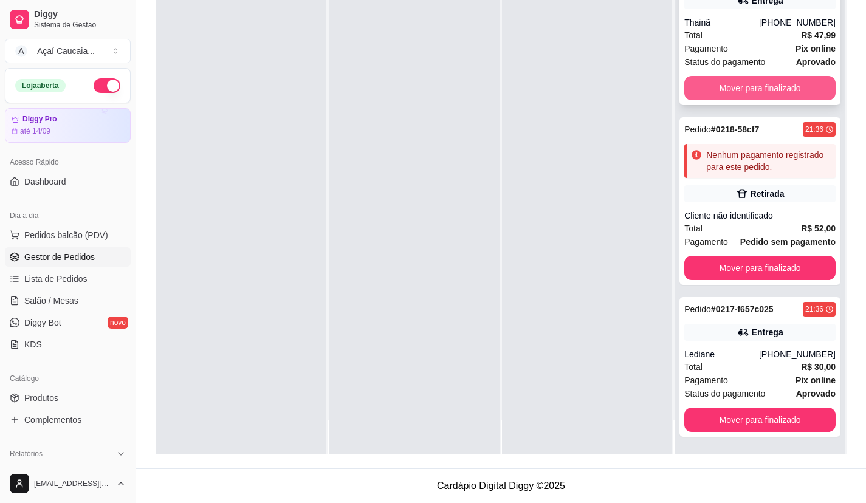
click at [781, 83] on button "Mover para finalizado" at bounding box center [760, 88] width 151 height 24
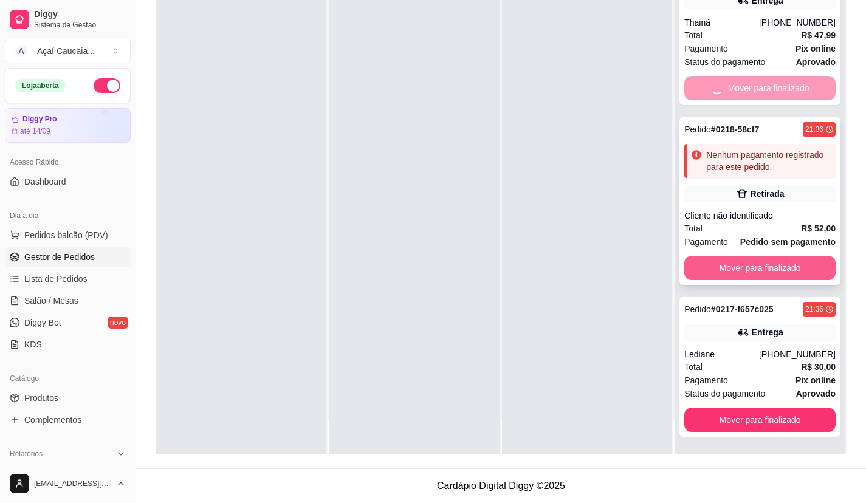
click at [792, 264] on button "Mover para finalizado" at bounding box center [760, 268] width 151 height 24
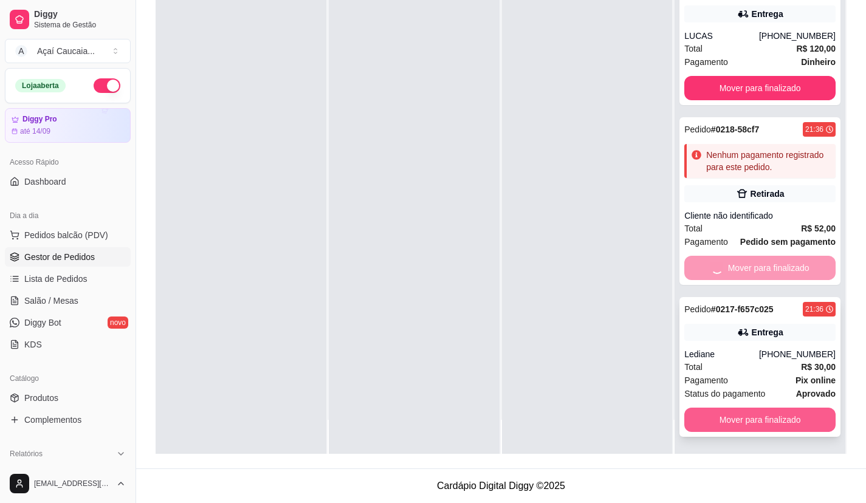
click at [755, 423] on button "Mover para finalizado" at bounding box center [760, 420] width 151 height 24
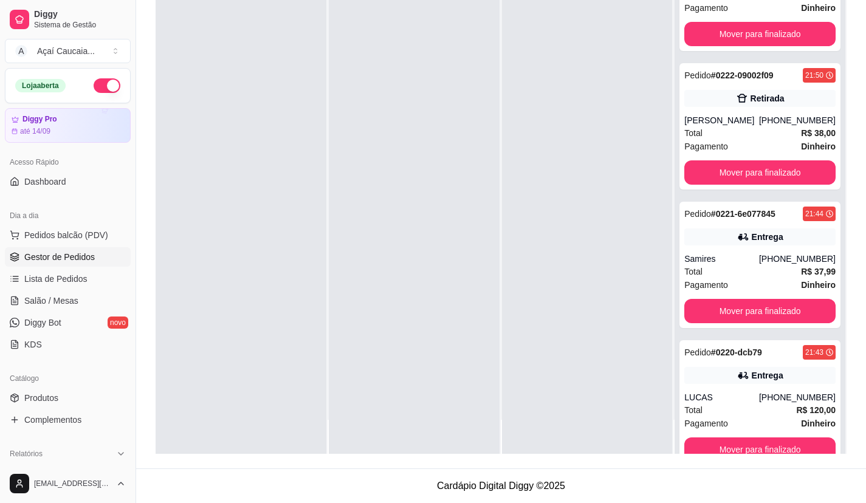
scroll to position [171, 0]
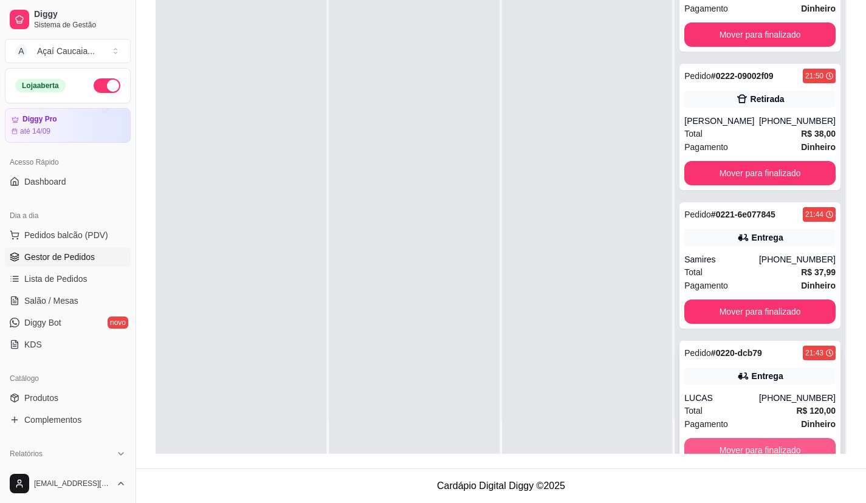
click at [773, 451] on button "Mover para finalizado" at bounding box center [760, 450] width 151 height 24
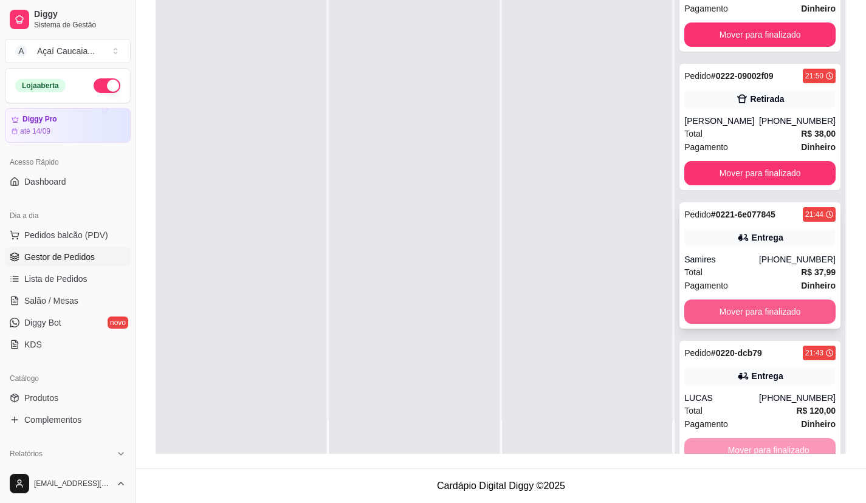
click at [793, 315] on button "Mover para finalizado" at bounding box center [760, 312] width 151 height 24
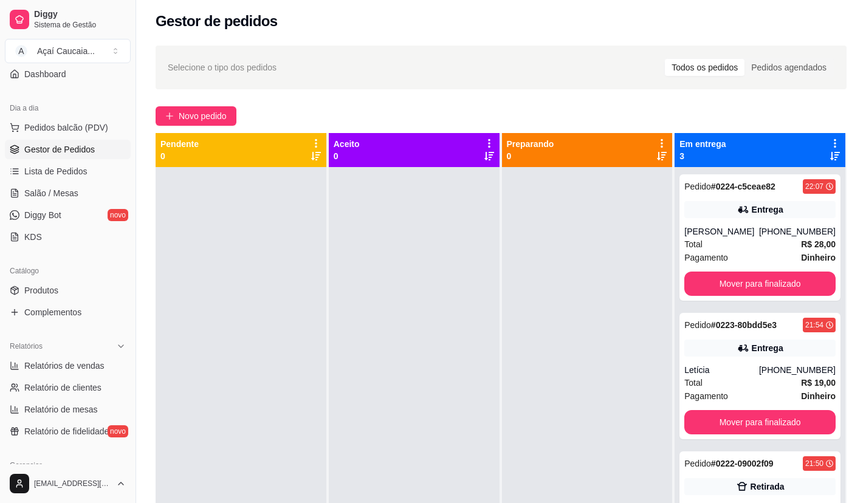
scroll to position [122, 0]
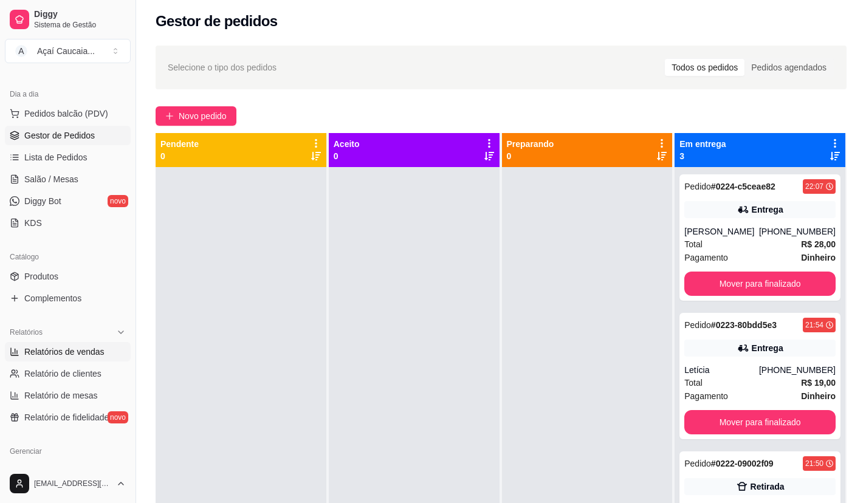
click at [77, 353] on span "Relatórios de vendas" at bounding box center [64, 352] width 80 height 12
select select "ALL"
select select "0"
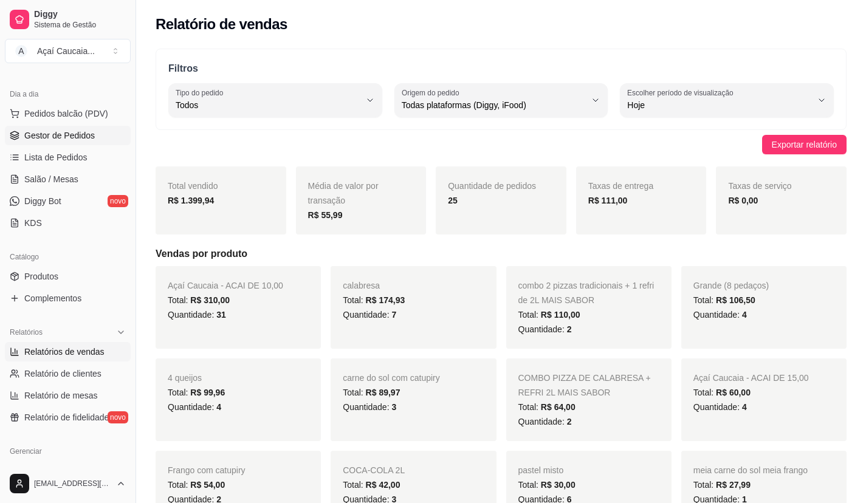
click at [63, 132] on span "Gestor de Pedidos" at bounding box center [59, 135] width 71 height 12
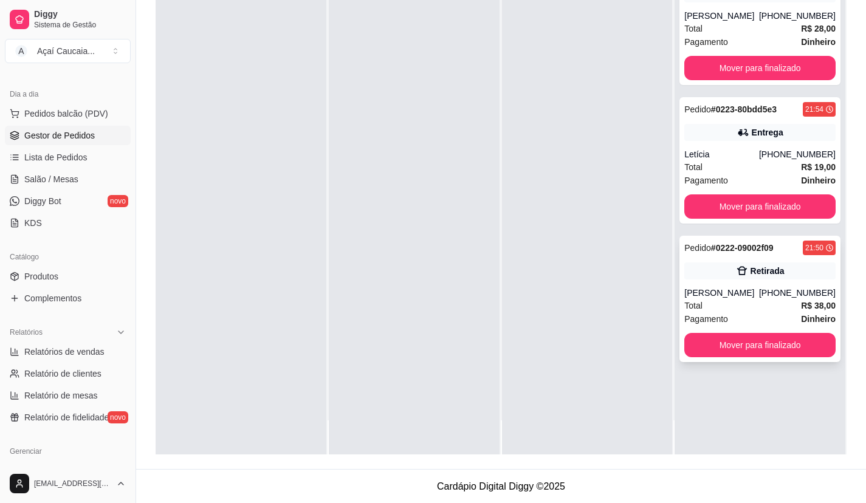
scroll to position [185, 0]
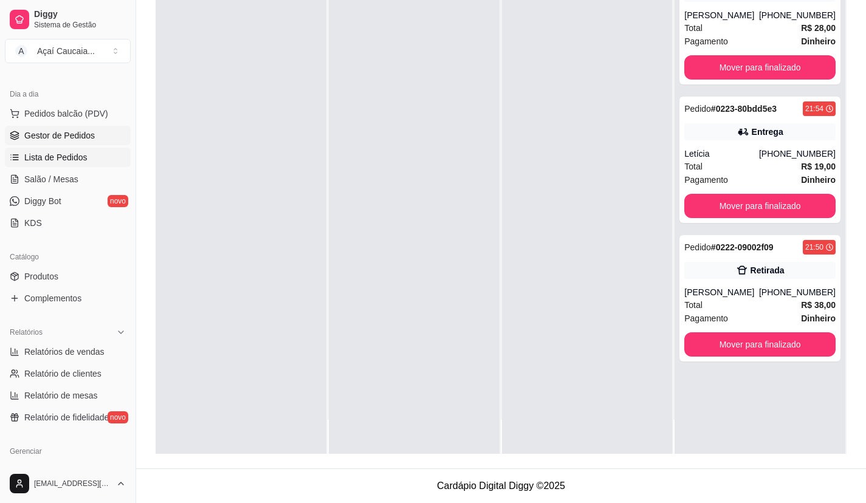
click at [83, 154] on span "Lista de Pedidos" at bounding box center [55, 157] width 63 height 12
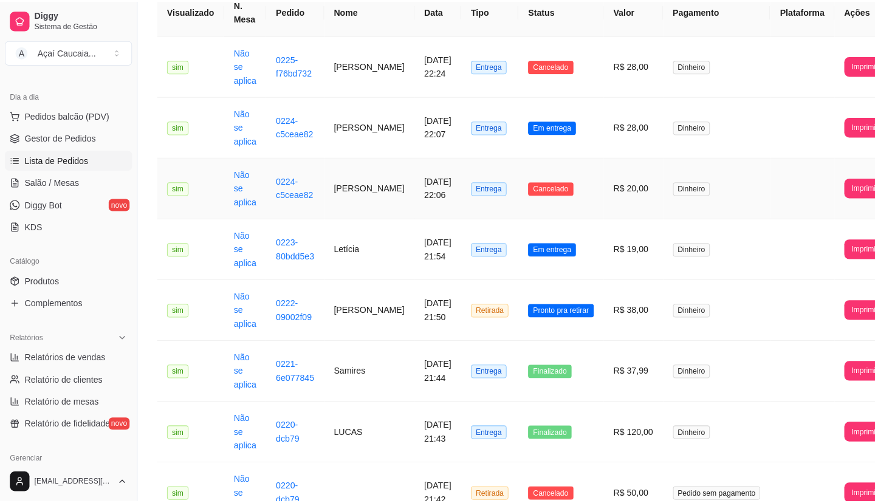
scroll to position [182, 0]
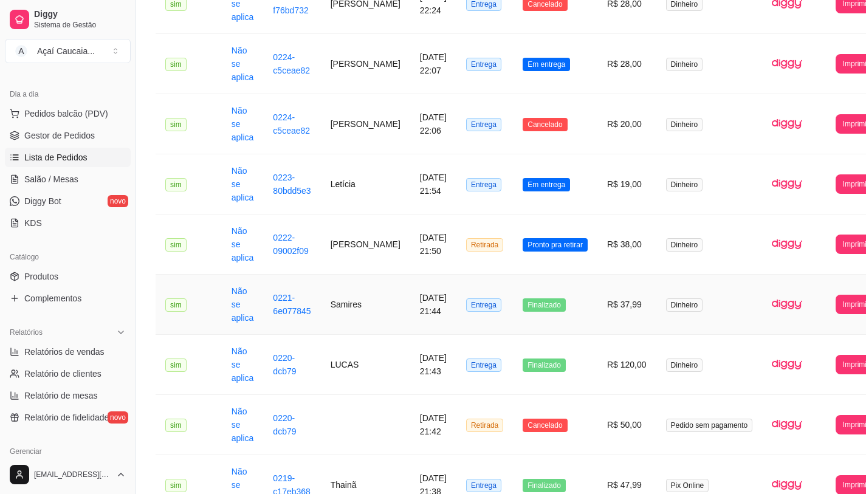
click at [412, 317] on td "[DATE] 21:44" at bounding box center [433, 305] width 46 height 60
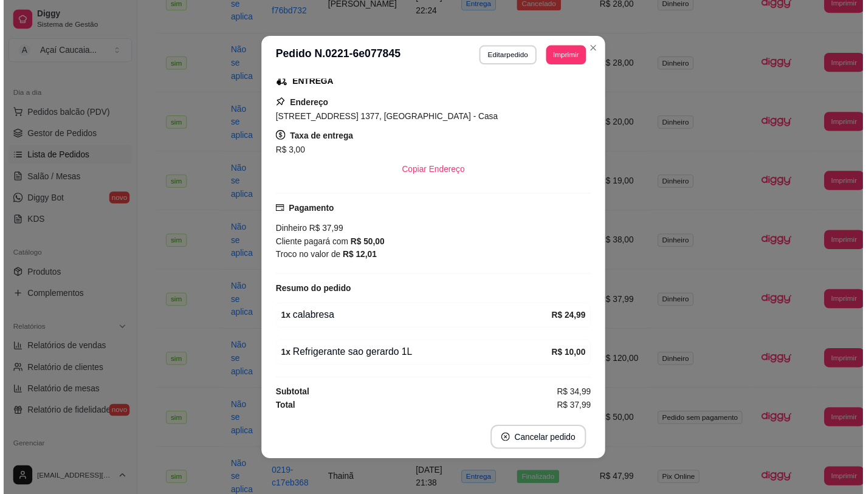
scroll to position [171, 0]
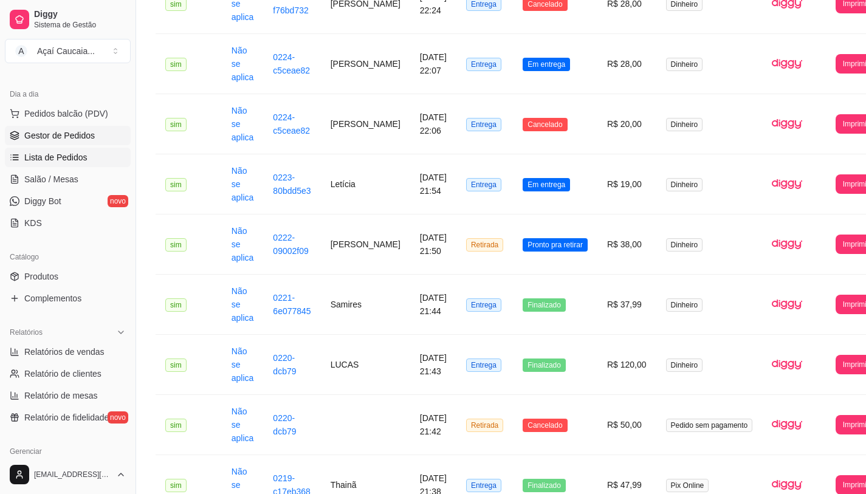
click at [63, 137] on span "Gestor de Pedidos" at bounding box center [59, 135] width 71 height 12
